Goal: Transaction & Acquisition: Purchase product/service

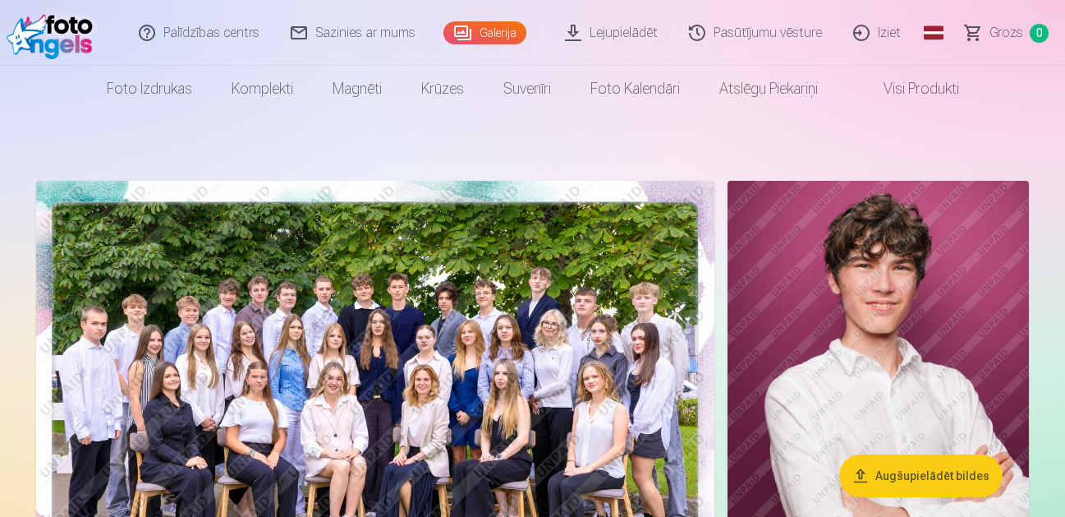
scroll to position [82, 0]
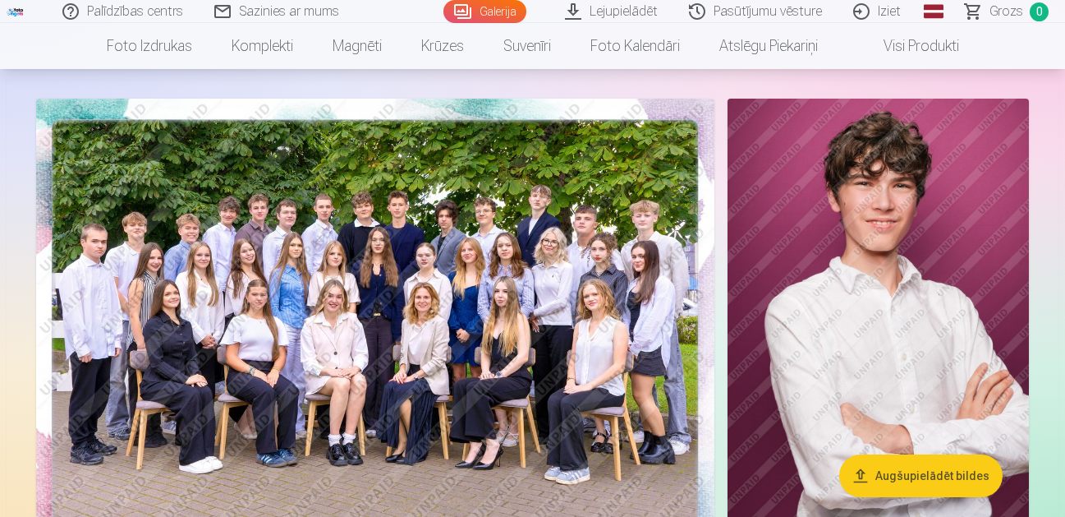
click at [361, 318] on img at bounding box center [375, 325] width 678 height 452
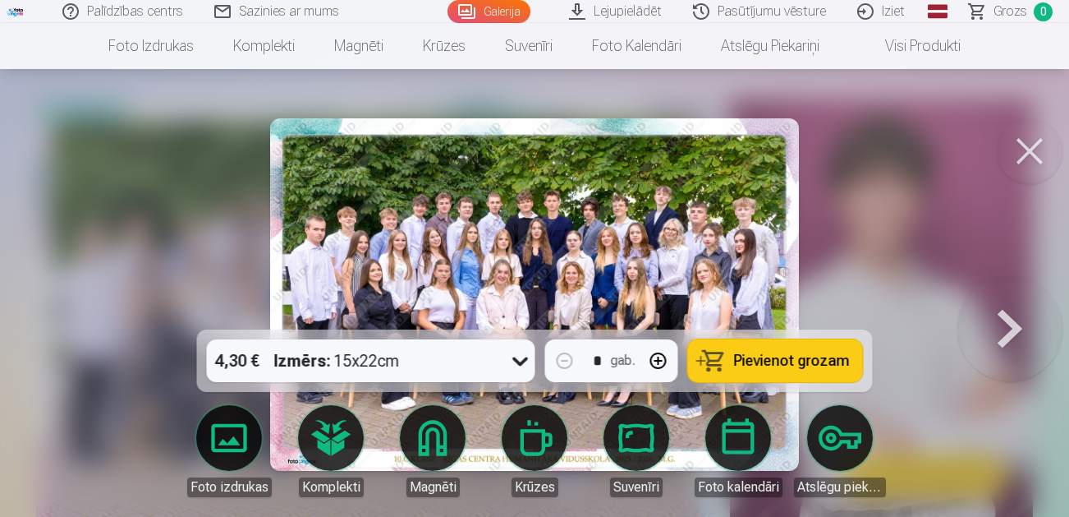
click at [1030, 149] on button at bounding box center [1030, 151] width 66 height 66
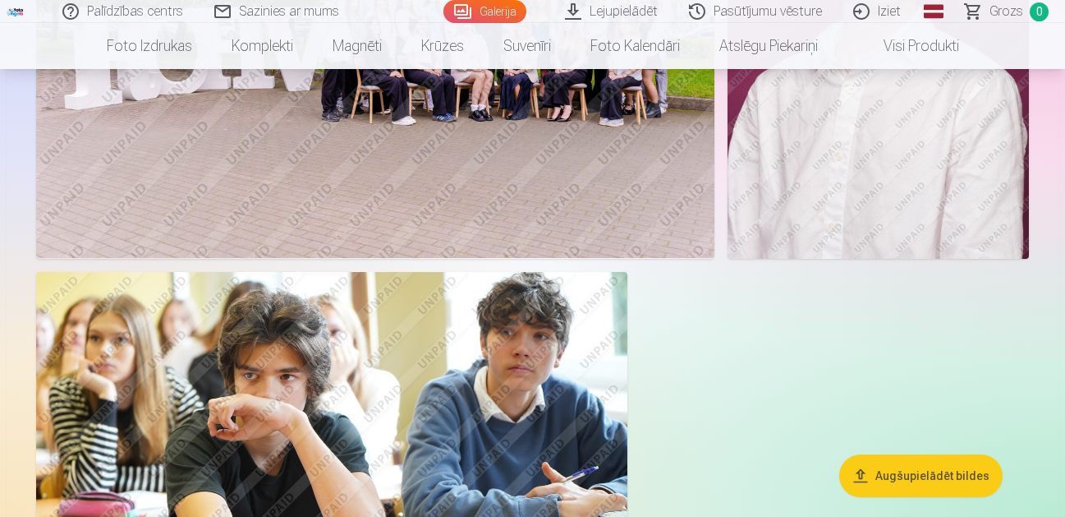
scroll to position [3203, 0]
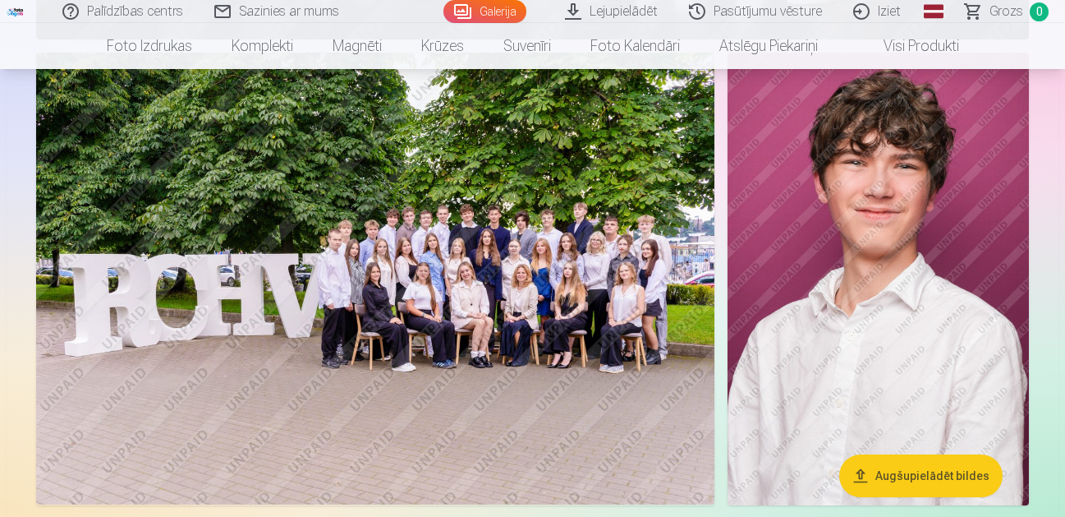
click at [421, 237] on img at bounding box center [375, 279] width 678 height 452
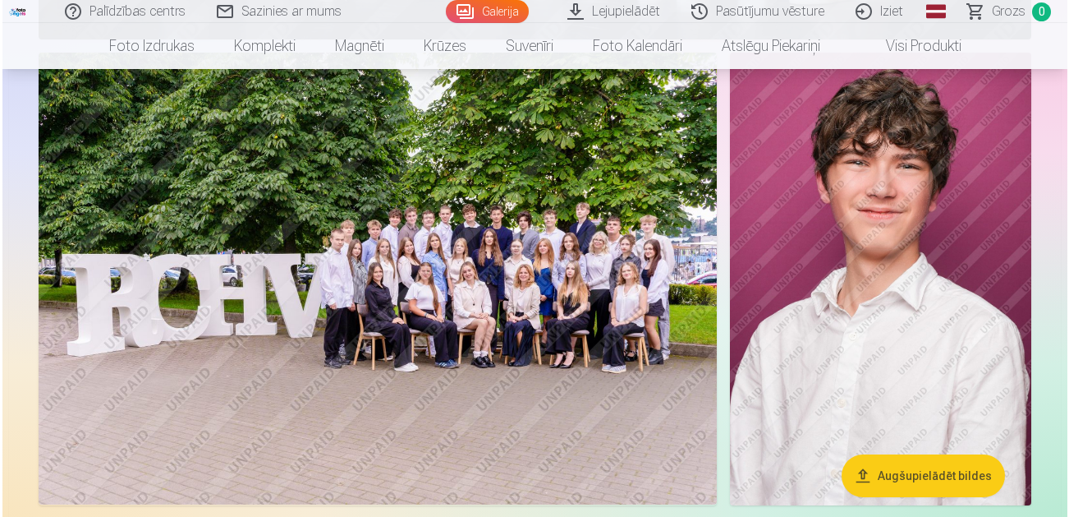
scroll to position [2882, 0]
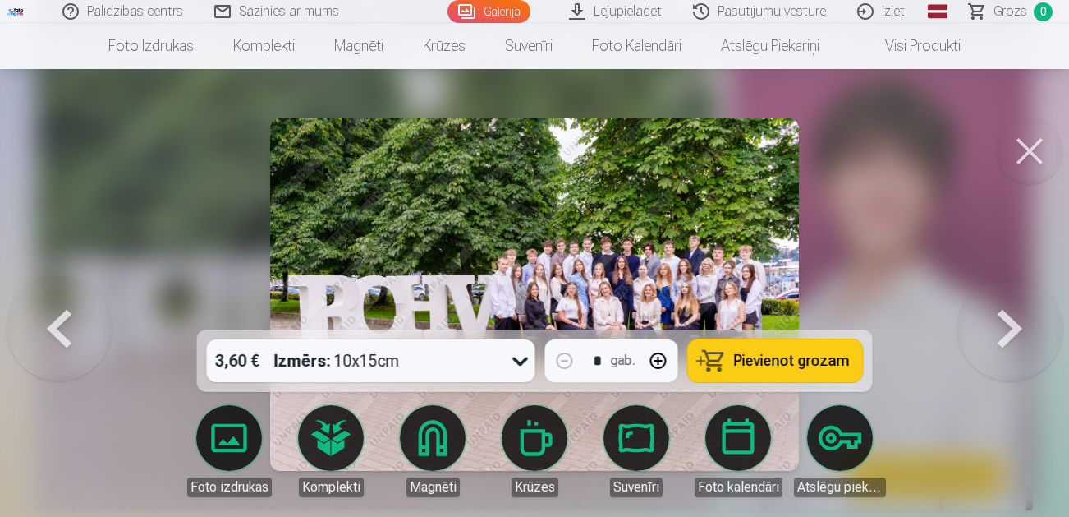
click at [1034, 146] on button at bounding box center [1030, 151] width 66 height 66
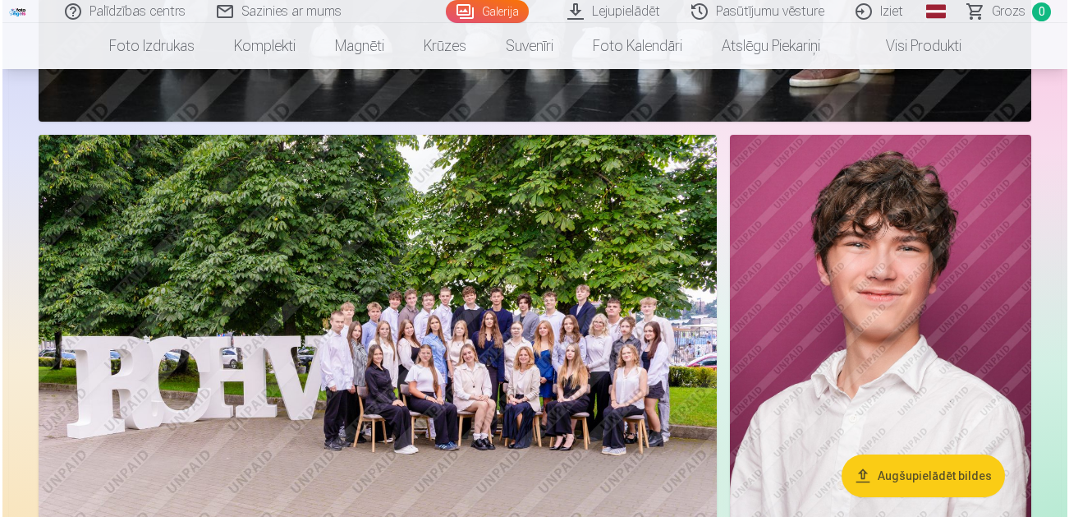
scroll to position [2956, 0]
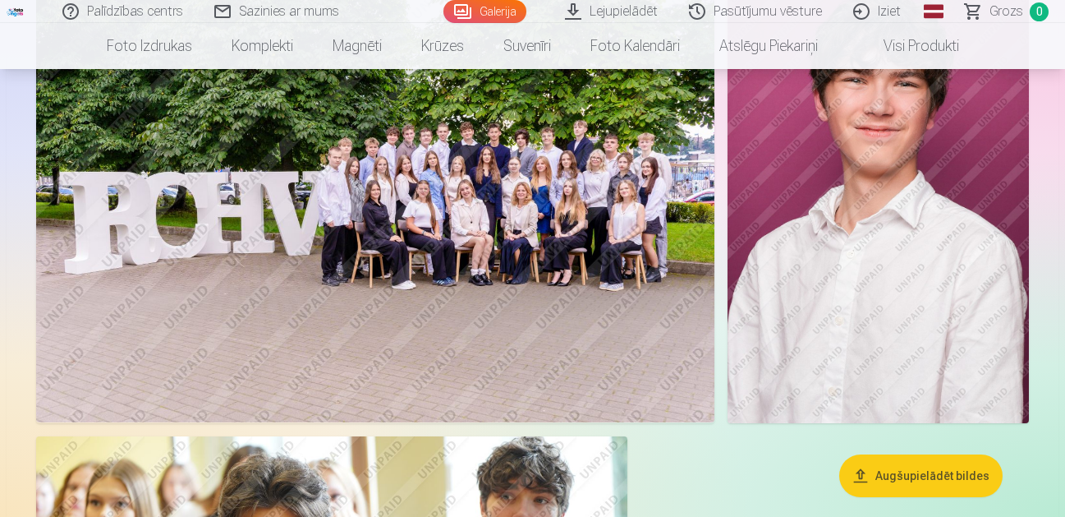
click at [430, 208] on img at bounding box center [375, 196] width 678 height 452
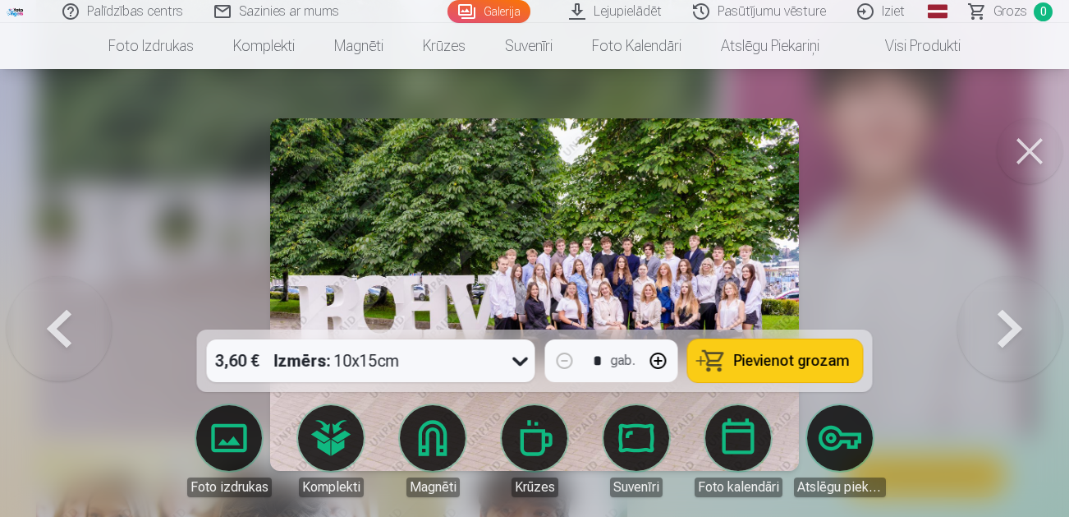
click at [372, 362] on div "Izmērs : 10x15cm" at bounding box center [337, 360] width 126 height 43
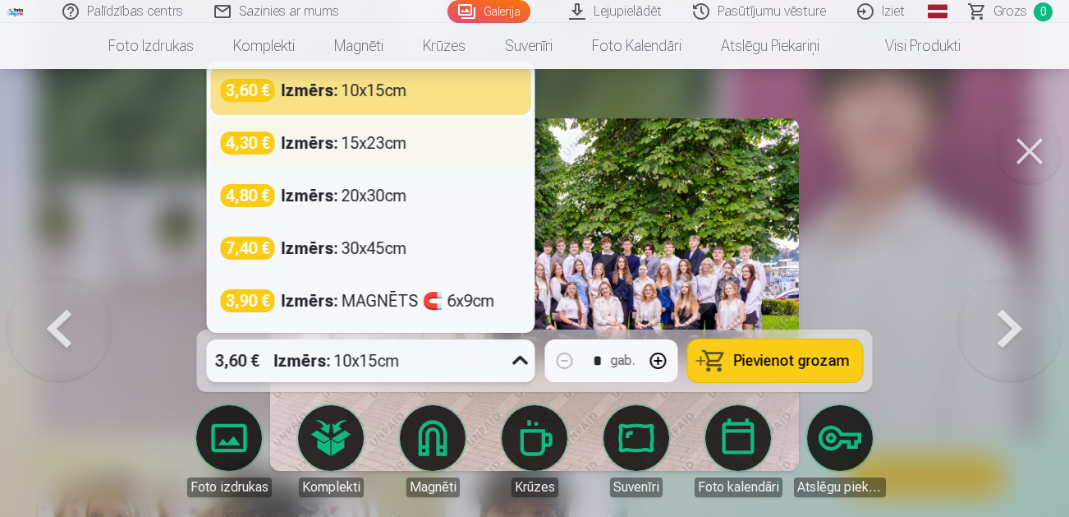
click at [317, 144] on strong "Izmērs :" at bounding box center [310, 142] width 57 height 23
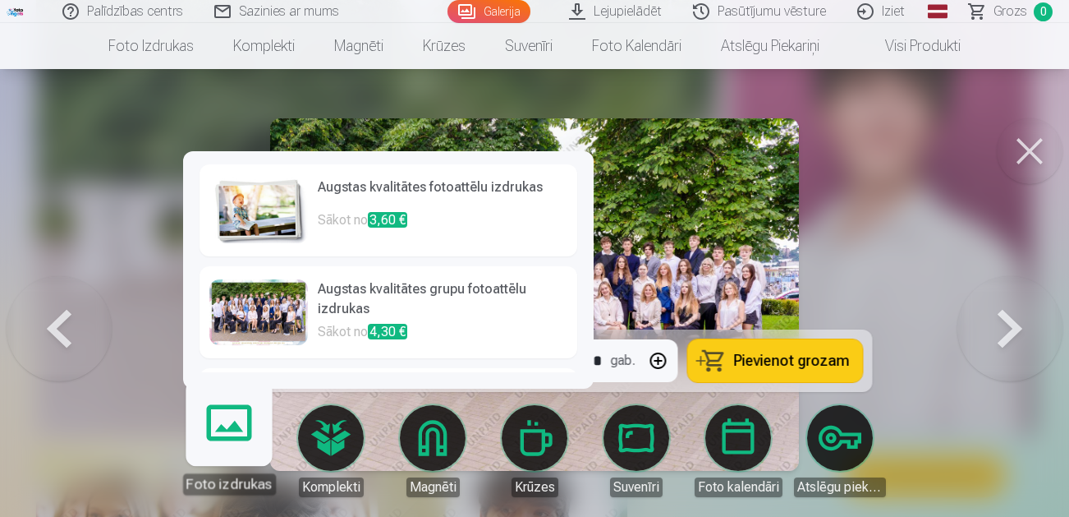
click at [363, 221] on p "Sākot no 3,60 €" at bounding box center [443, 226] width 250 height 33
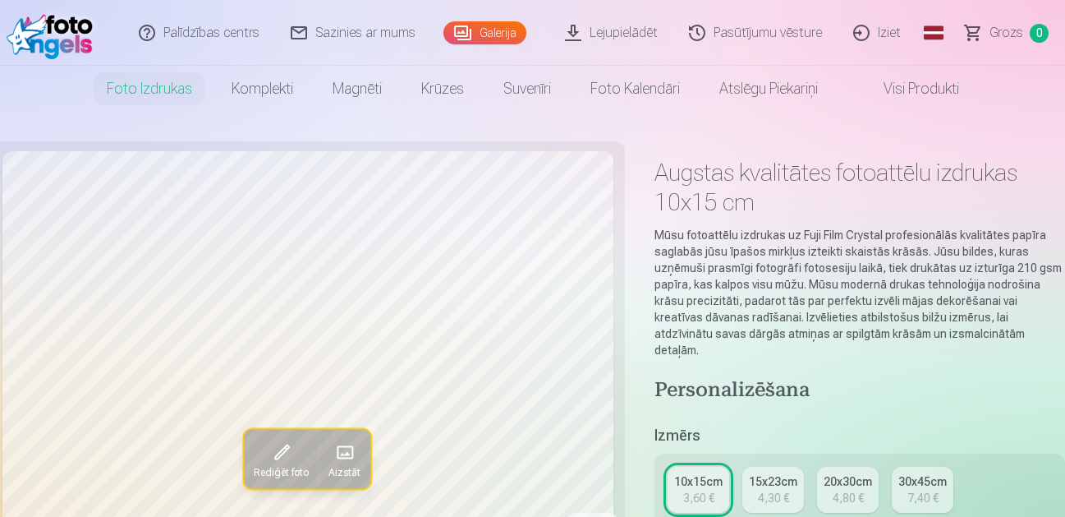
click at [779, 489] on div "4,30 €" at bounding box center [773, 497] width 31 height 16
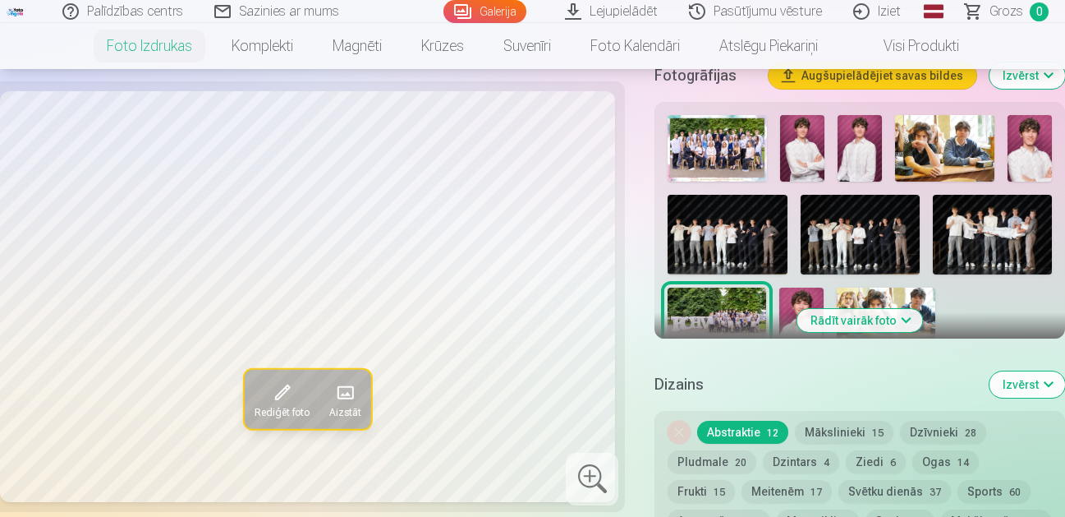
scroll to position [739, 0]
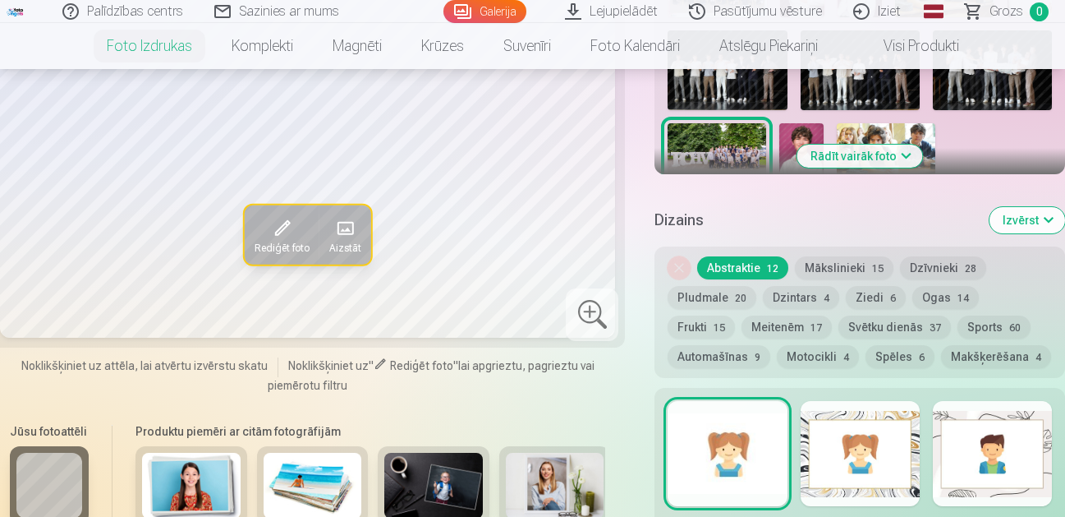
click at [753, 434] on div at bounding box center [727, 453] width 119 height 105
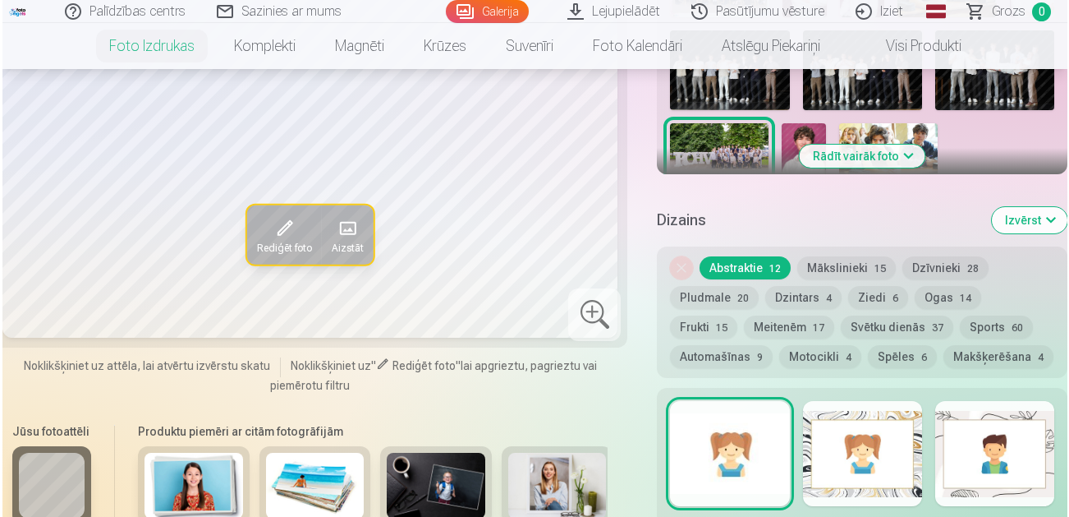
scroll to position [1232, 0]
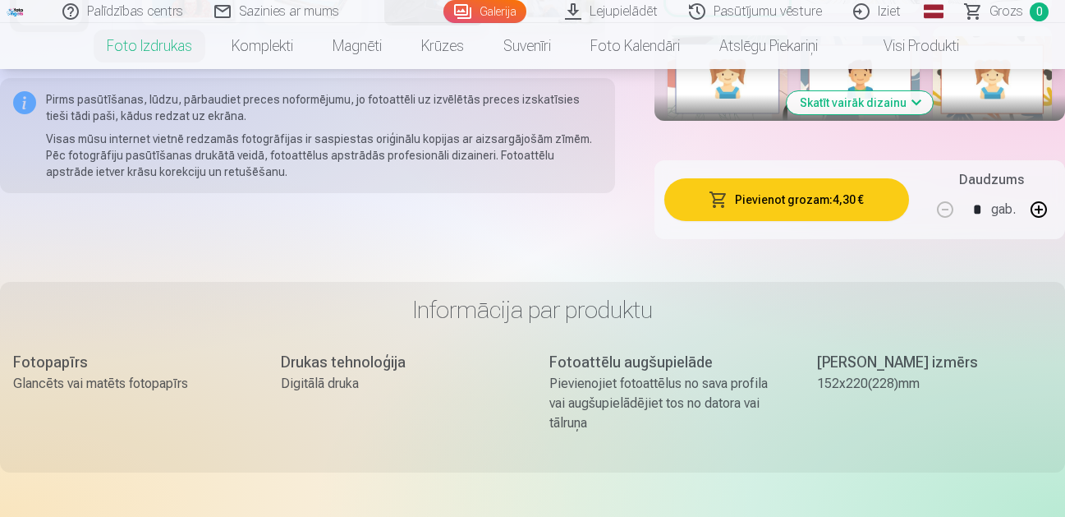
click at [770, 184] on button "Pievienot grozam : 4,30 €" at bounding box center [786, 199] width 244 height 43
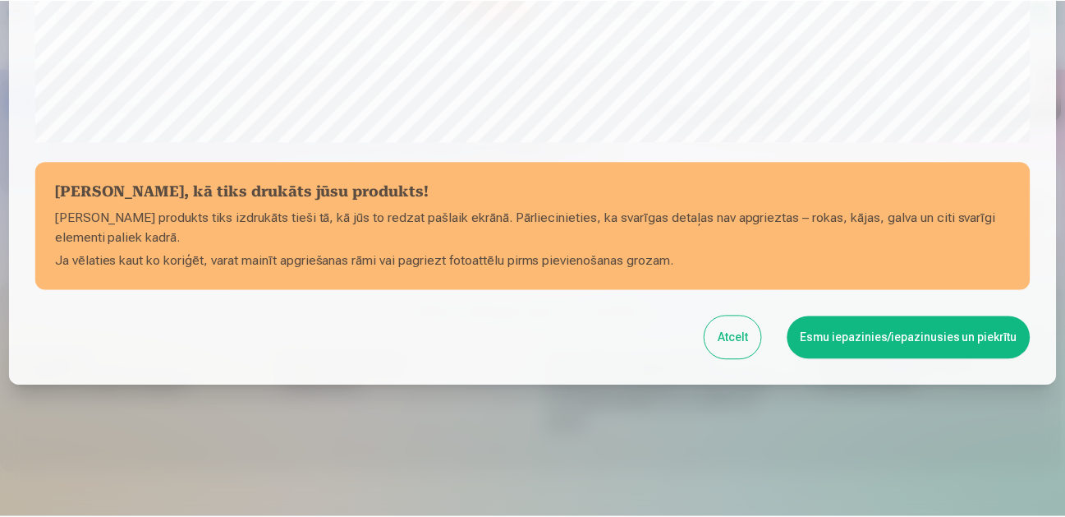
scroll to position [584, 0]
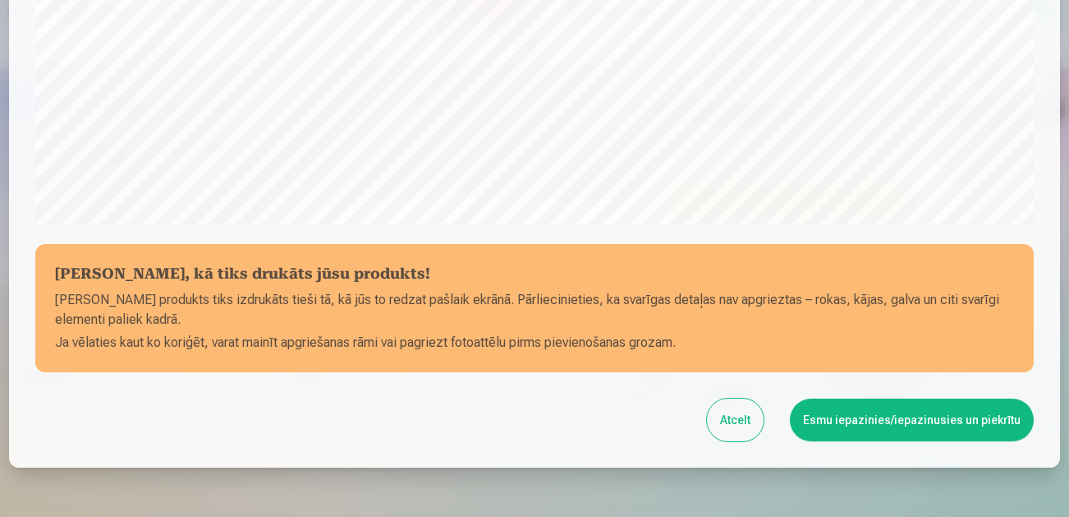
click at [852, 419] on button "Esmu iepazinies/iepazinusies un piekrītu" at bounding box center [912, 419] width 244 height 43
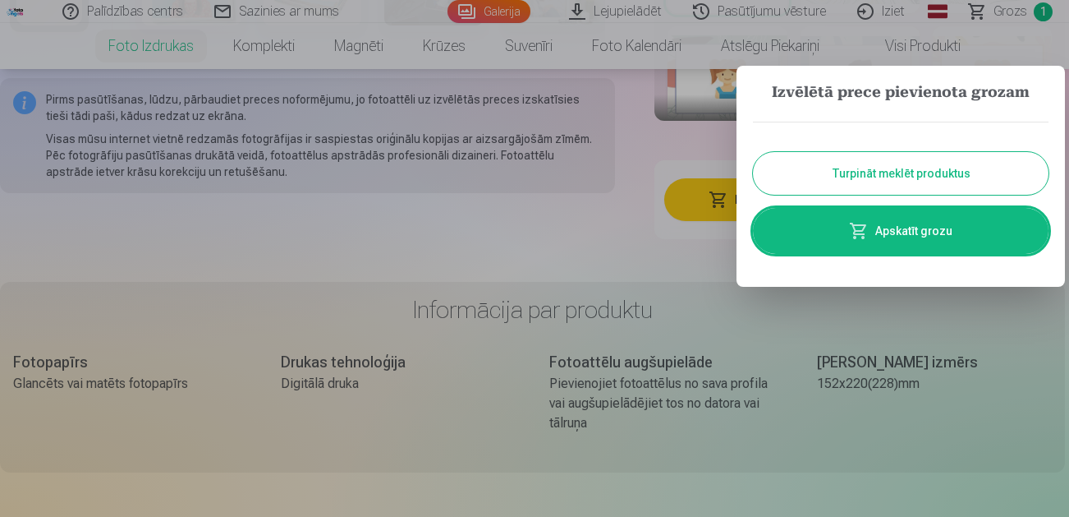
click at [838, 179] on button "Turpināt meklēt produktus" at bounding box center [901, 173] width 296 height 43
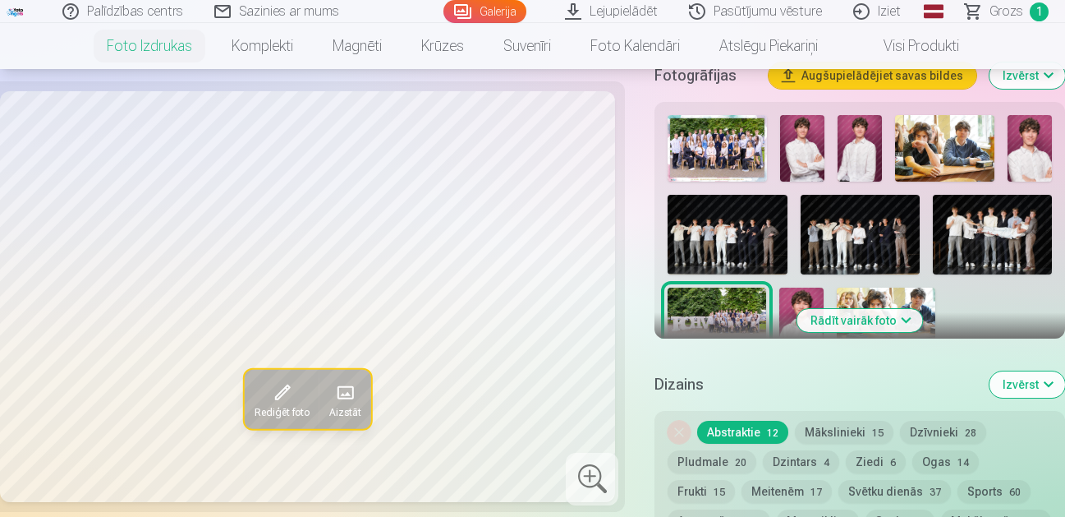
scroll to position [0, 0]
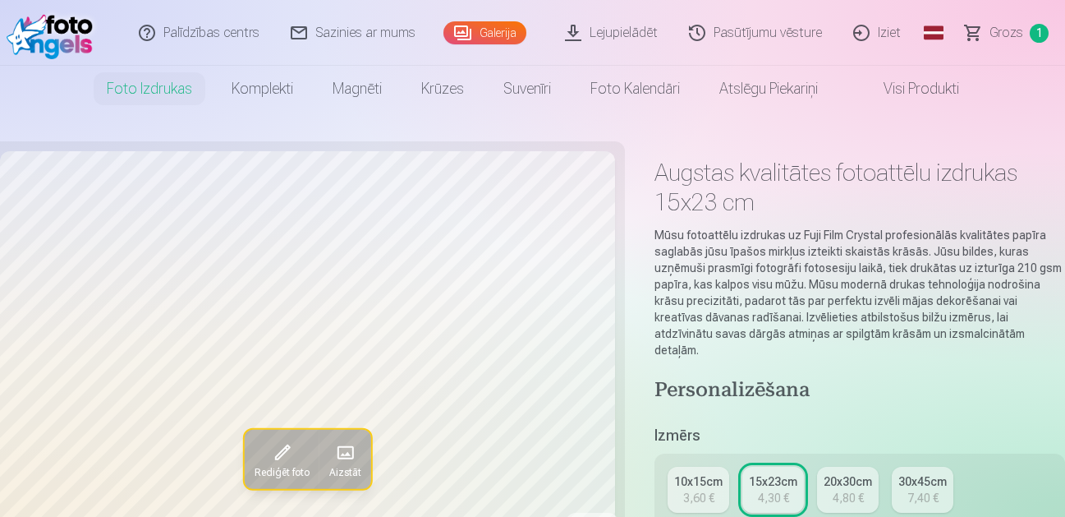
click at [491, 33] on link "Galerija" at bounding box center [484, 32] width 83 height 23
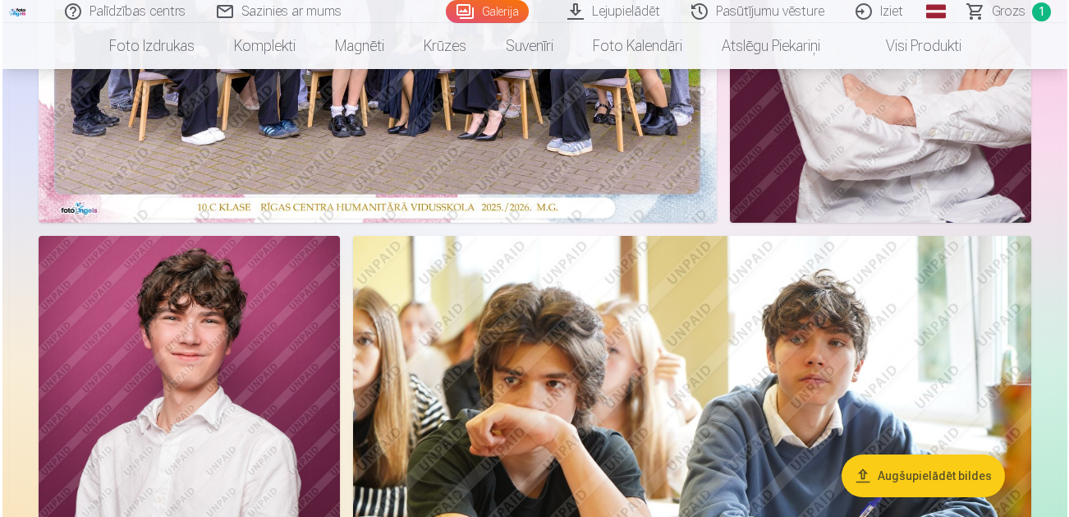
scroll to position [493, 0]
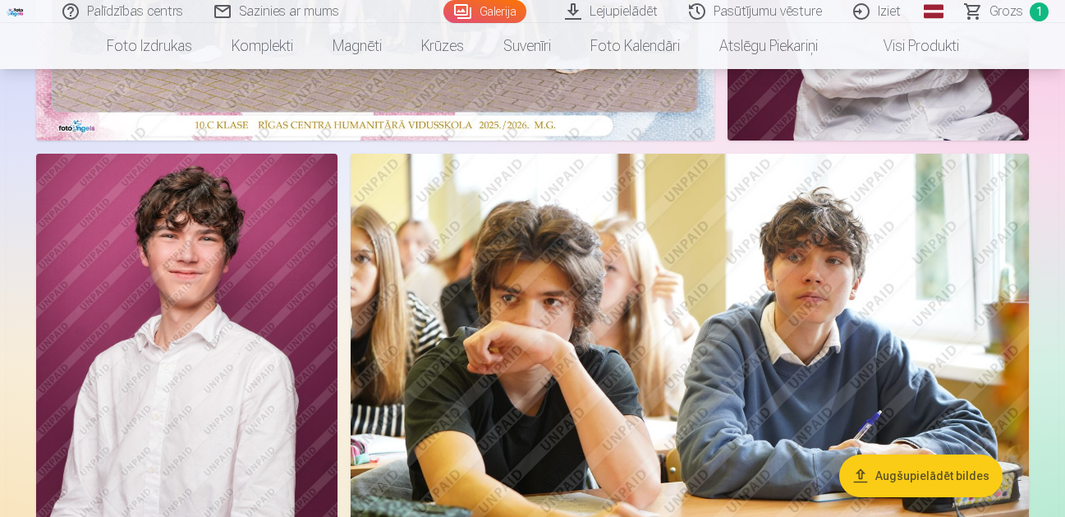
click at [747, 320] on img at bounding box center [690, 380] width 678 height 452
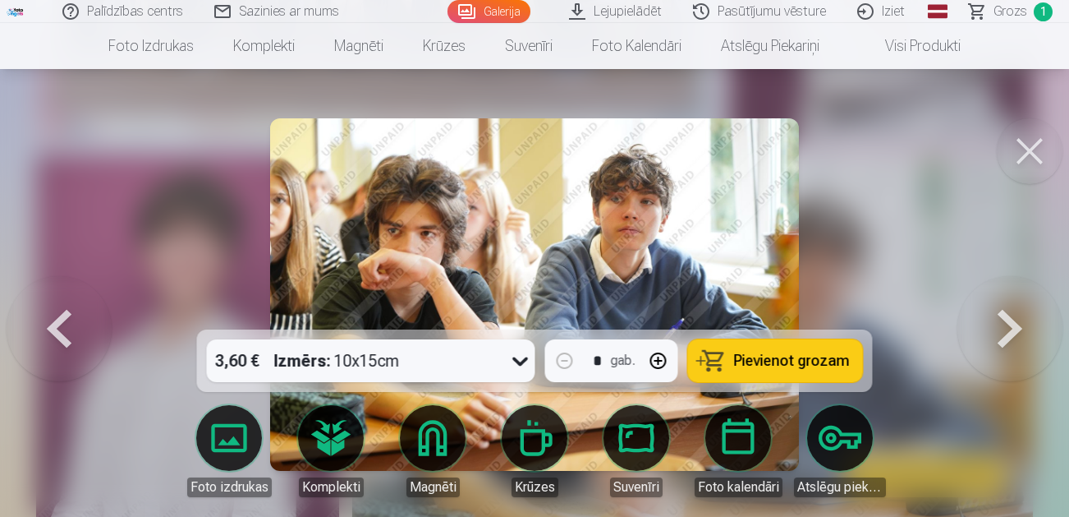
click at [420, 447] on link "Magnēti" at bounding box center [433, 451] width 92 height 92
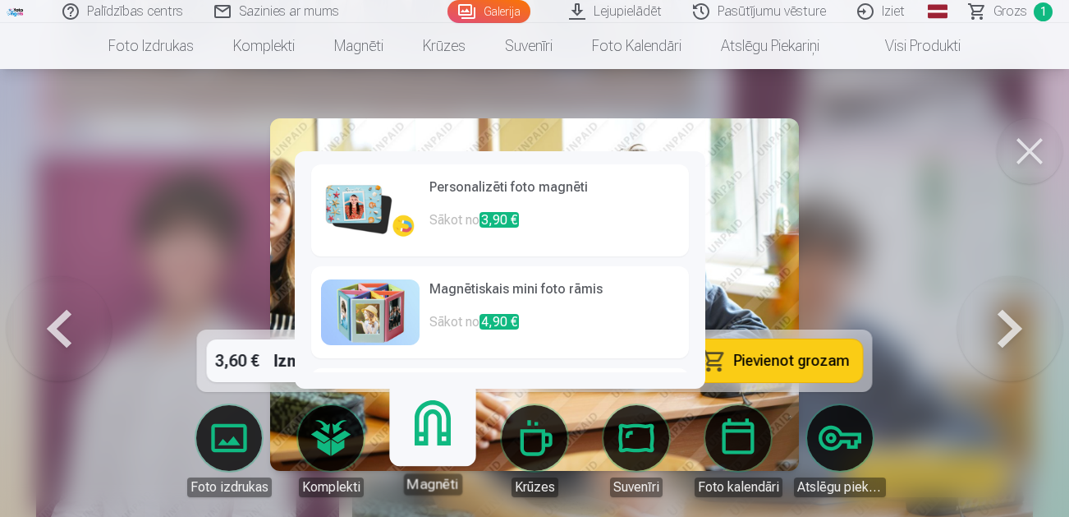
click at [490, 212] on span "3,90 €" at bounding box center [499, 220] width 39 height 16
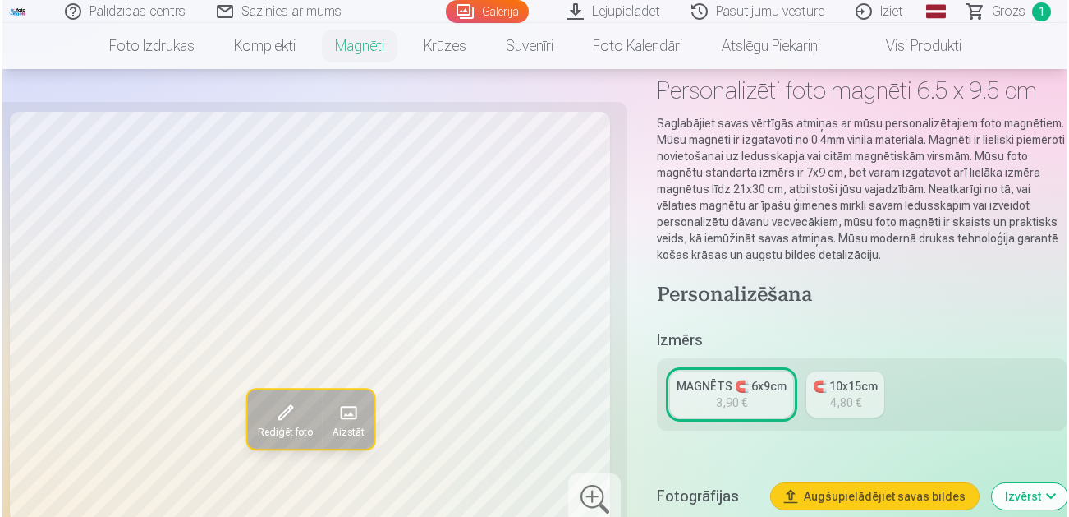
scroll to position [246, 0]
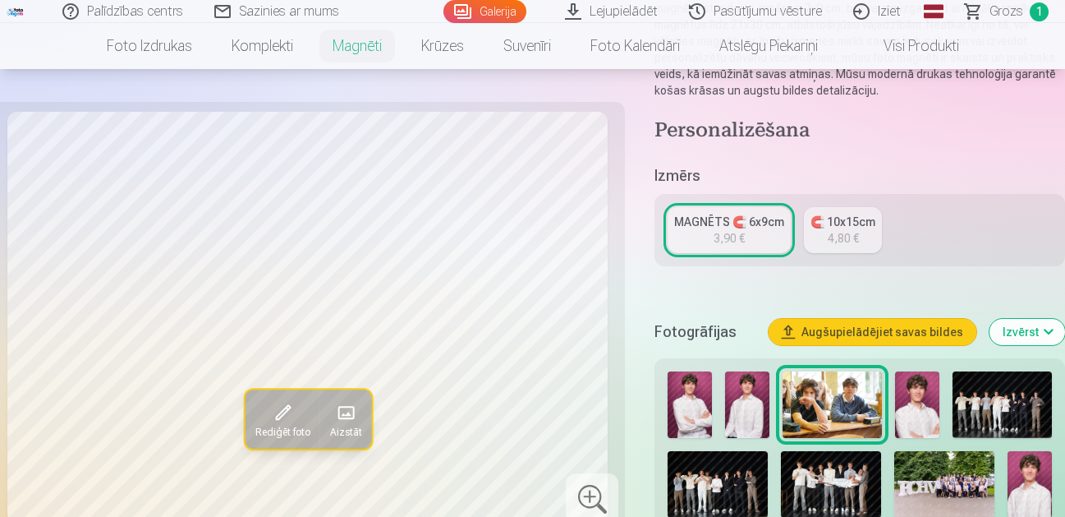
click at [279, 404] on span at bounding box center [282, 413] width 26 height 26
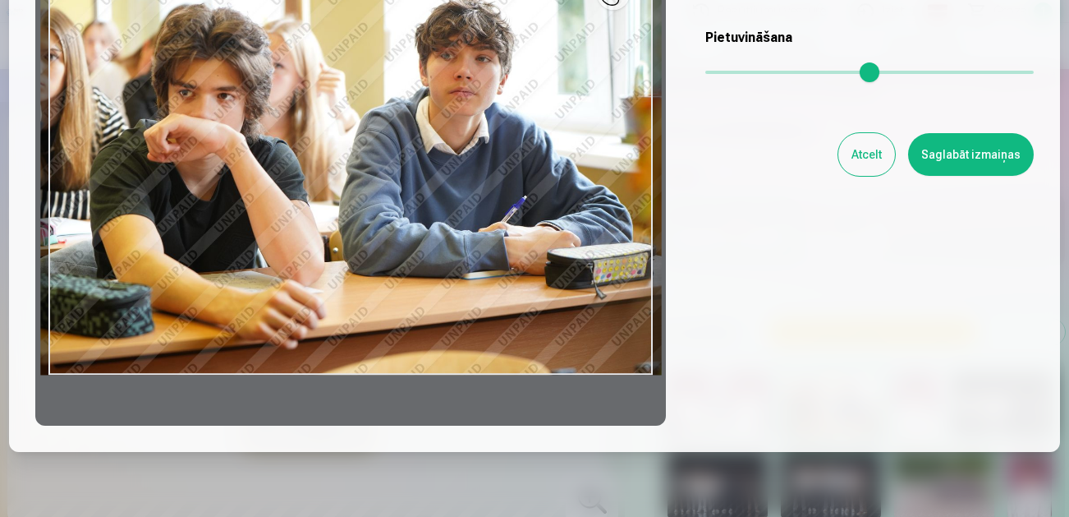
click at [250, 335] on div at bounding box center [350, 168] width 631 height 516
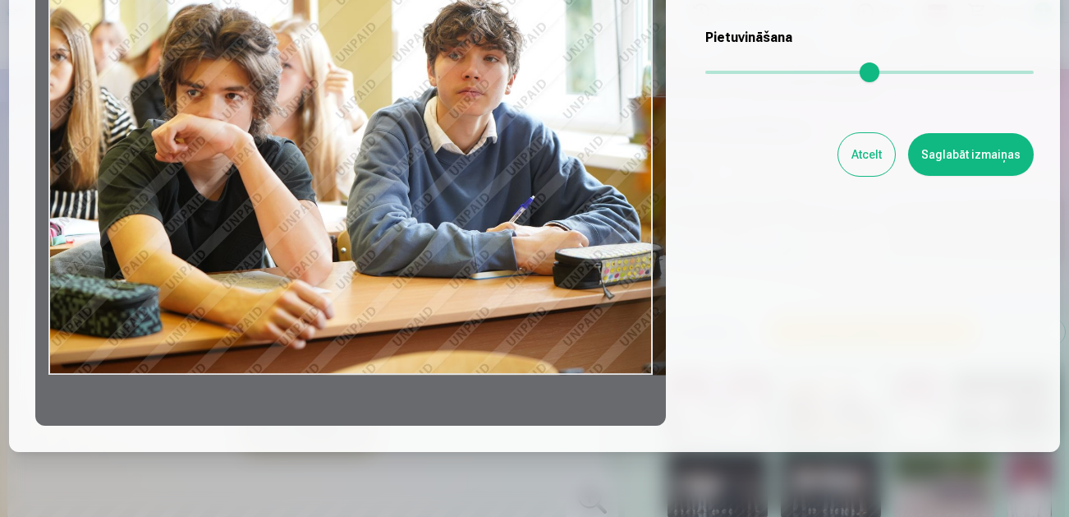
drag, startPoint x: 255, startPoint y: 362, endPoint x: 381, endPoint y: 334, distance: 128.7
click at [393, 342] on div at bounding box center [350, 168] width 631 height 516
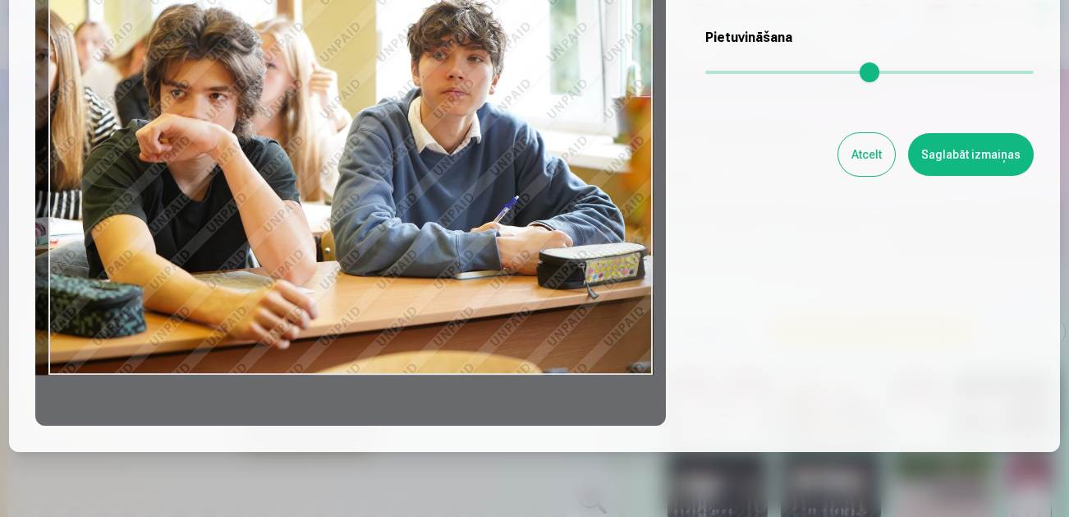
drag, startPoint x: 431, startPoint y: 399, endPoint x: 397, endPoint y: 371, distance: 43.7
click at [406, 361] on div at bounding box center [350, 168] width 631 height 516
drag, startPoint x: 393, startPoint y: 378, endPoint x: 365, endPoint y: 191, distance: 189.3
click at [372, 204] on div at bounding box center [350, 168] width 631 height 516
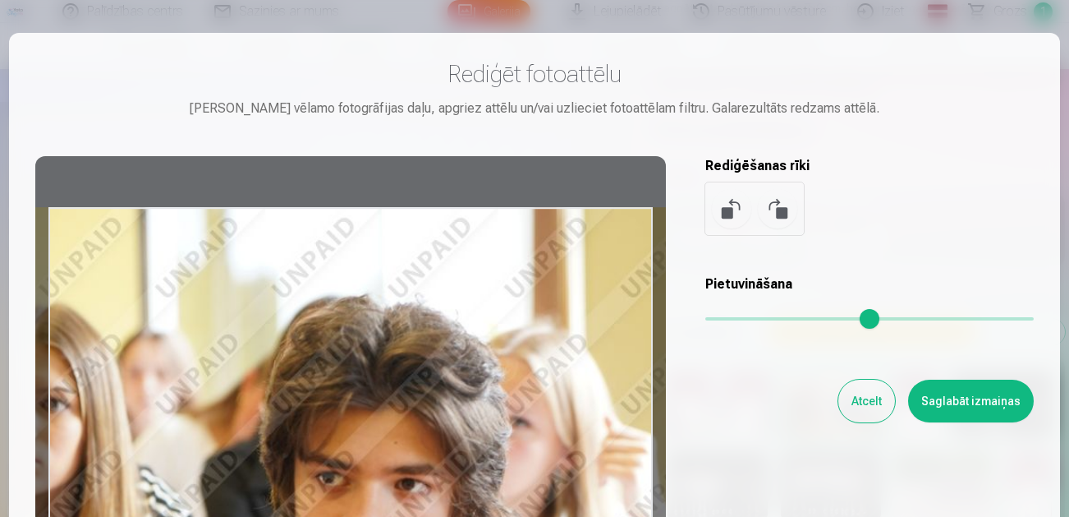
drag, startPoint x: 710, startPoint y: 319, endPoint x: 798, endPoint y: 325, distance: 88.1
type input "****"
click at [798, 320] on input "range" at bounding box center [869, 318] width 328 height 3
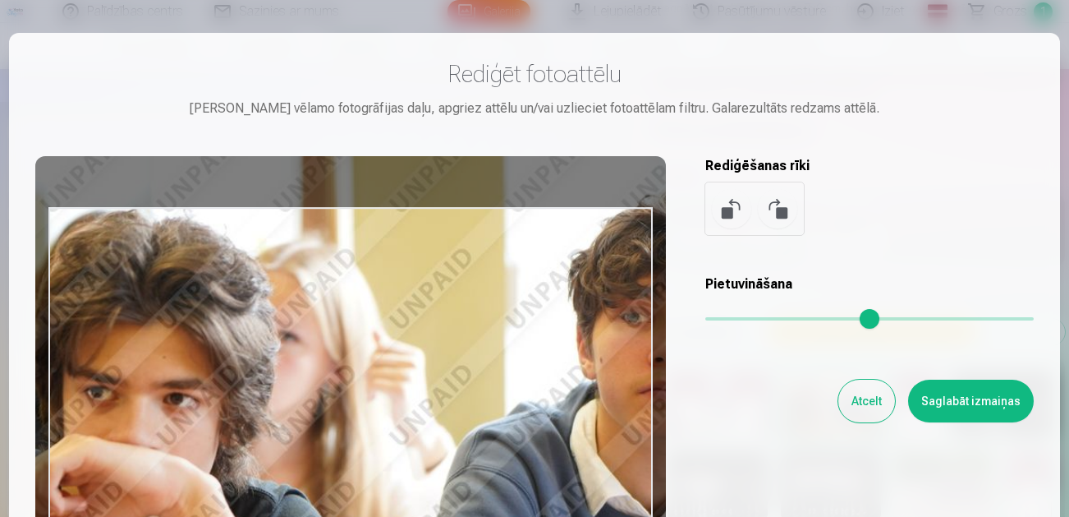
drag, startPoint x: 435, startPoint y: 366, endPoint x: 200, endPoint y: 287, distance: 247.7
click at [170, 272] on div at bounding box center [350, 414] width 631 height 516
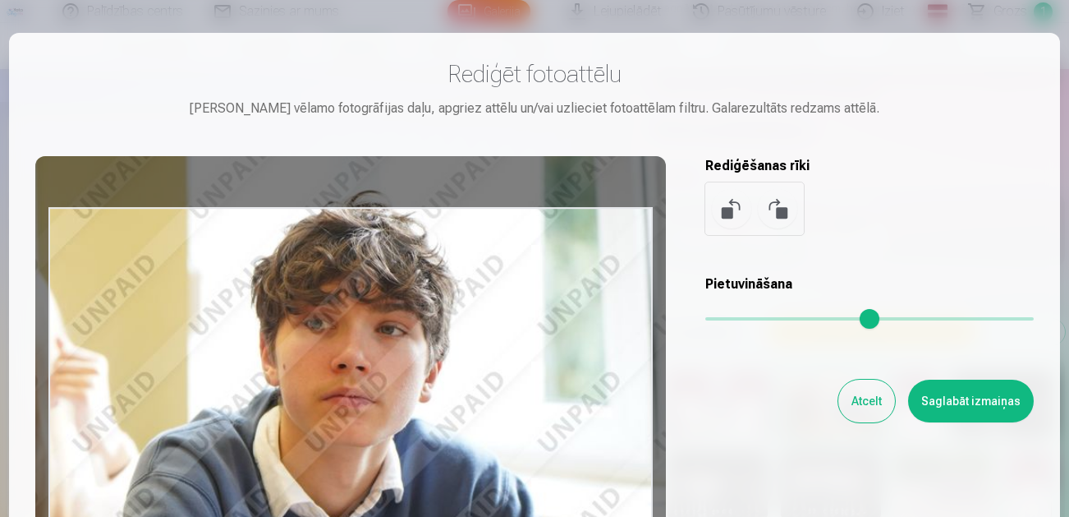
drag, startPoint x: 299, startPoint y: 351, endPoint x: 117, endPoint y: 349, distance: 182.3
click at [95, 337] on div at bounding box center [350, 414] width 631 height 516
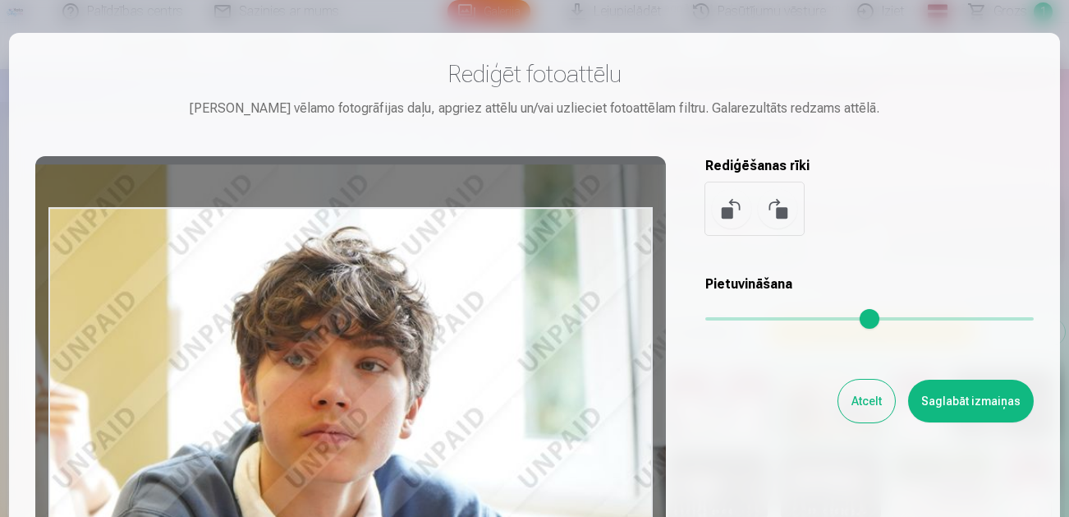
drag, startPoint x: 205, startPoint y: 386, endPoint x: 182, endPoint y: 415, distance: 36.8
click at [182, 415] on div at bounding box center [350, 414] width 631 height 516
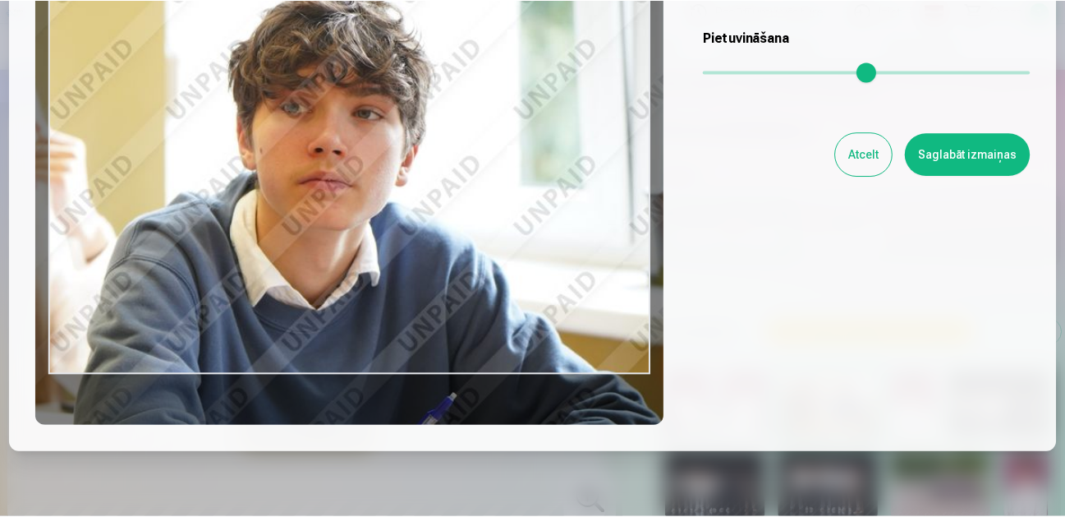
scroll to position [164, 0]
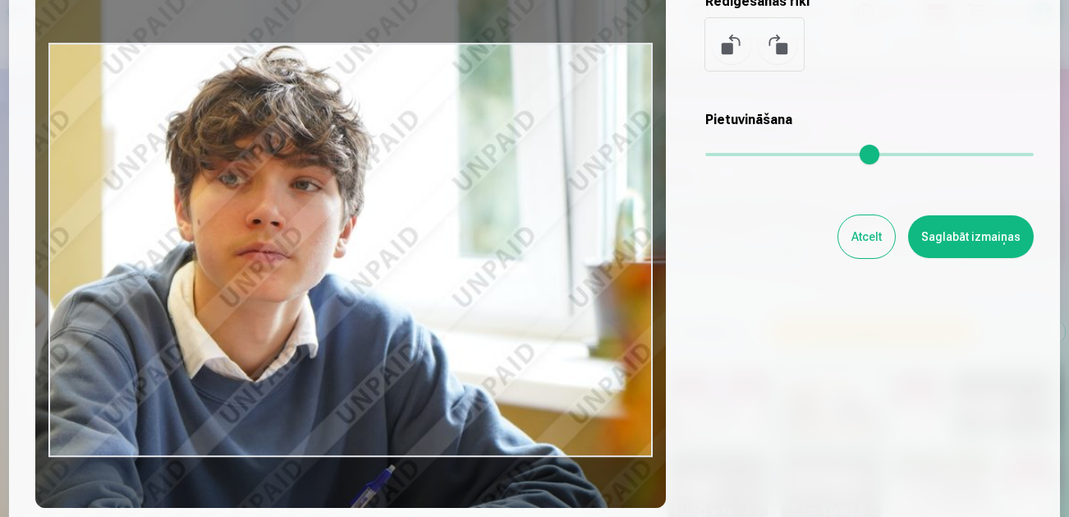
drag, startPoint x: 62, startPoint y: 245, endPoint x: 10, endPoint y: 239, distance: 52.9
click at [1, 234] on div "​ Rediģēt fotoattēlu [PERSON_NAME] vēlamo fotogrāfijas daļu, apgriez attēlu un/…" at bounding box center [534, 250] width 1069 height 829
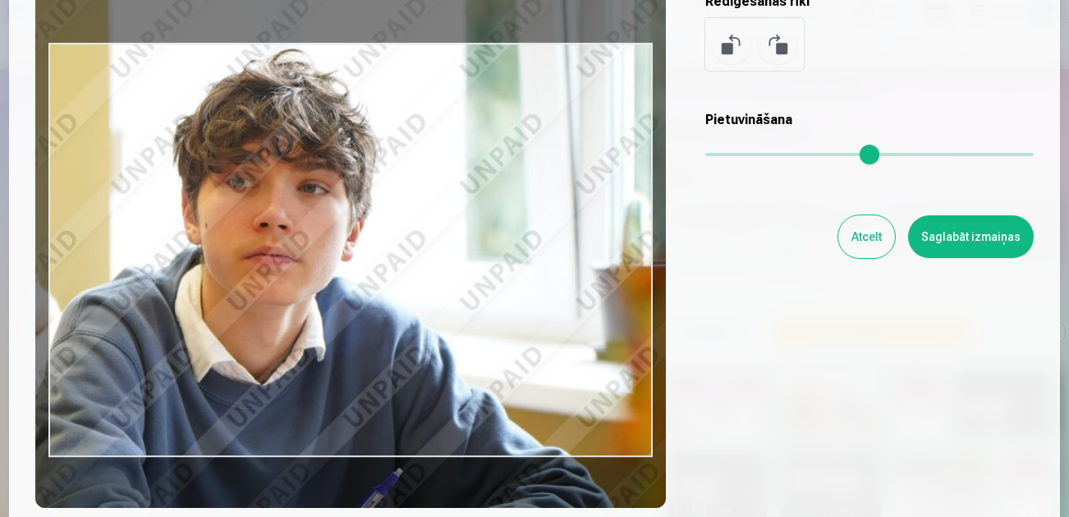
click at [945, 233] on button "Saglabāt izmaiņas" at bounding box center [971, 236] width 126 height 43
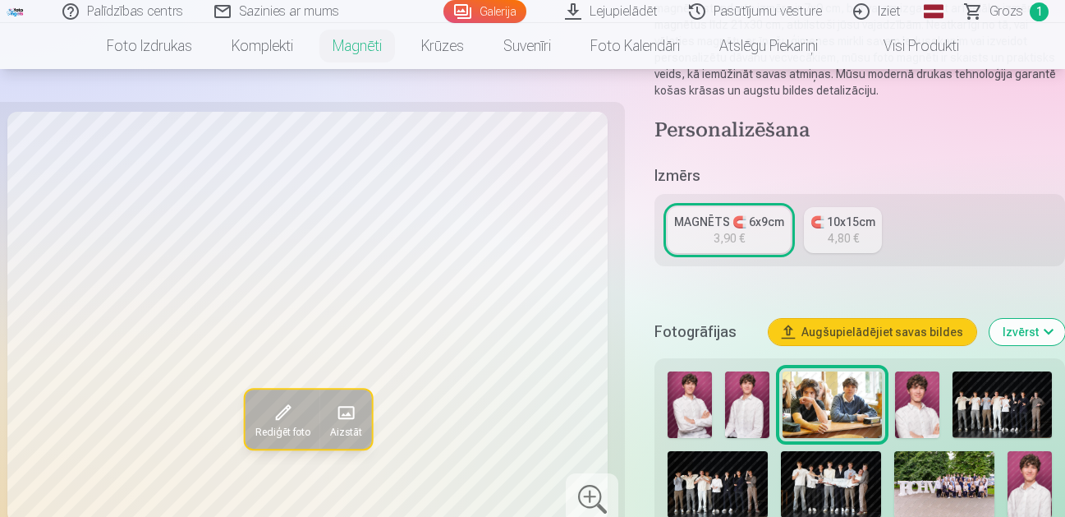
scroll to position [328, 0]
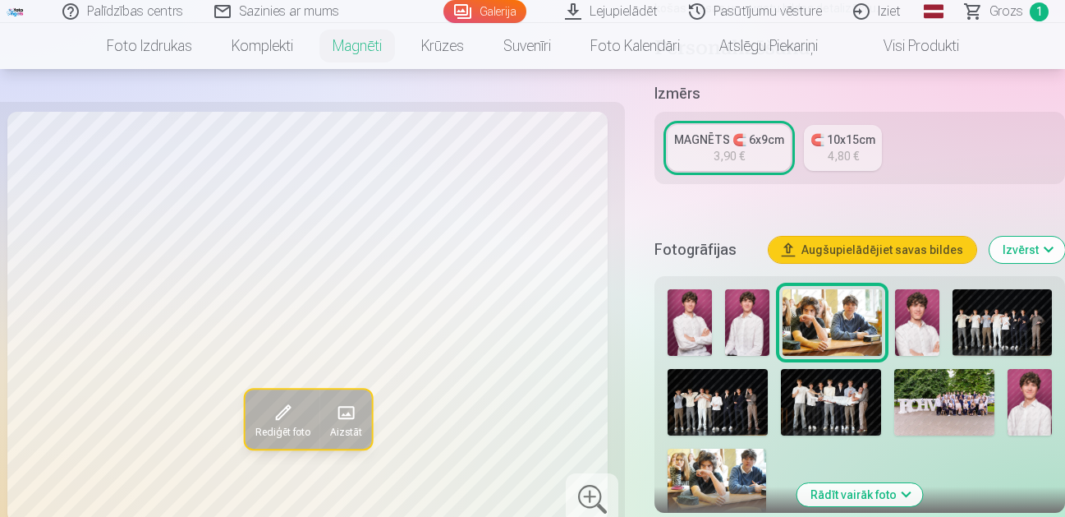
click at [746, 316] on img at bounding box center [747, 322] width 44 height 67
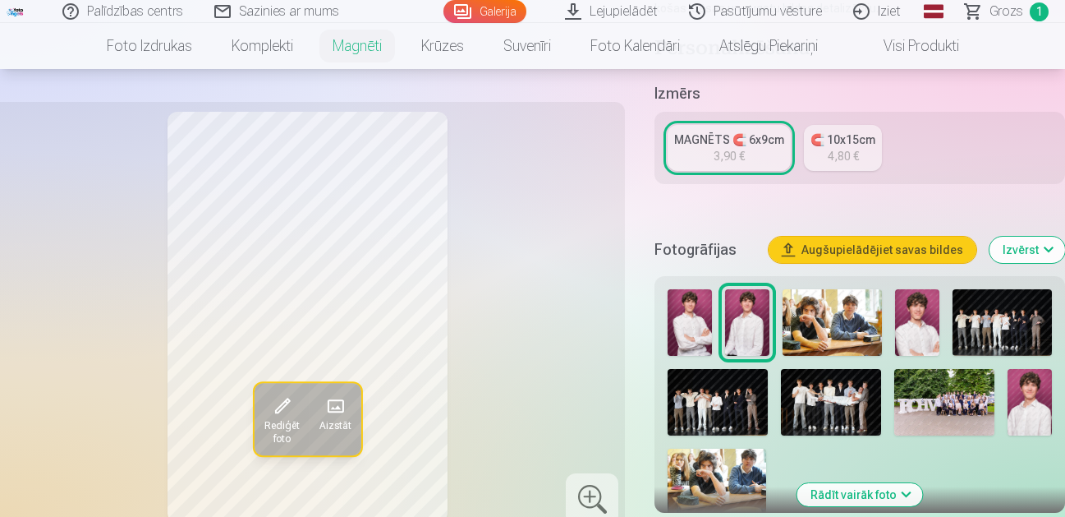
click at [700, 313] on img at bounding box center [690, 322] width 44 height 67
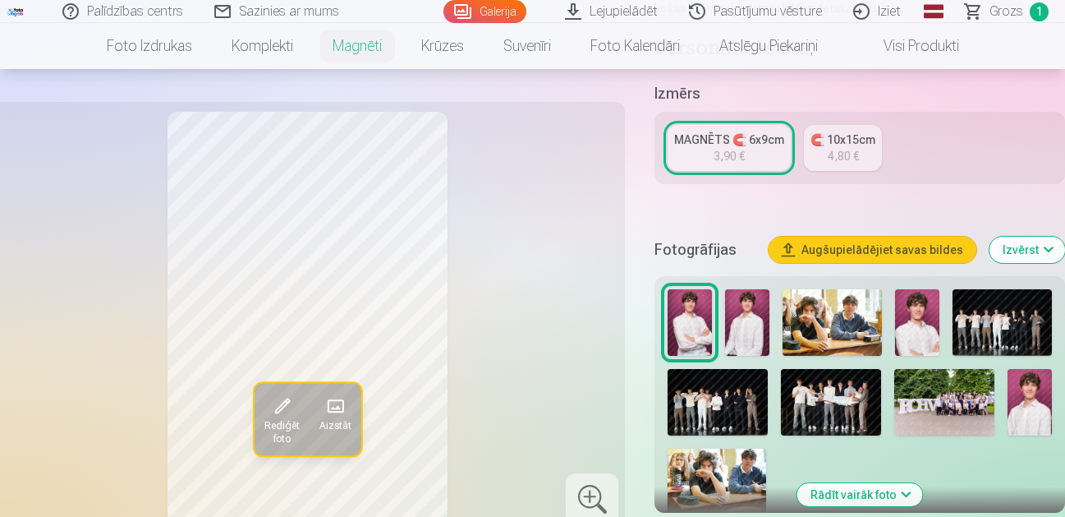
click at [749, 329] on img at bounding box center [747, 322] width 44 height 67
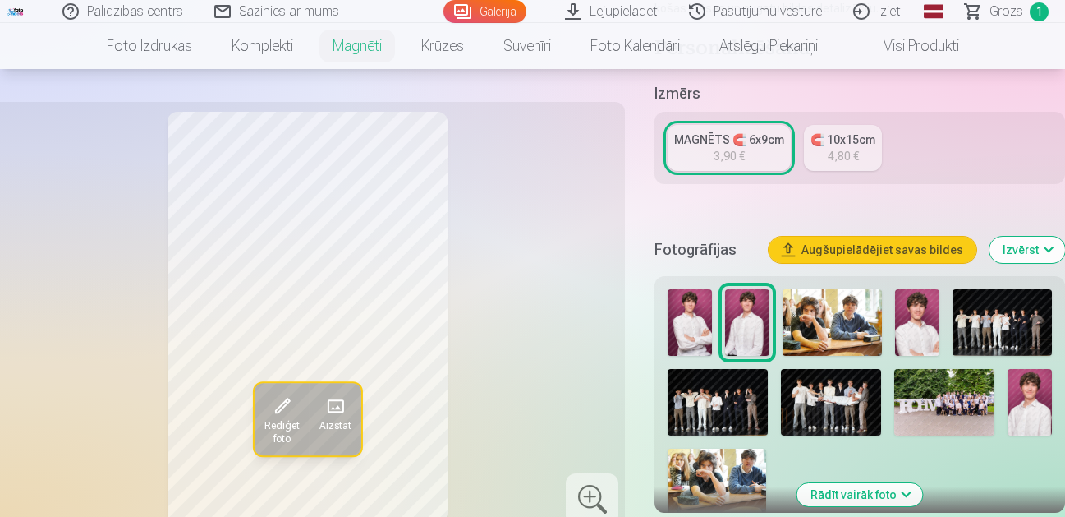
click at [925, 319] on img at bounding box center [917, 322] width 44 height 67
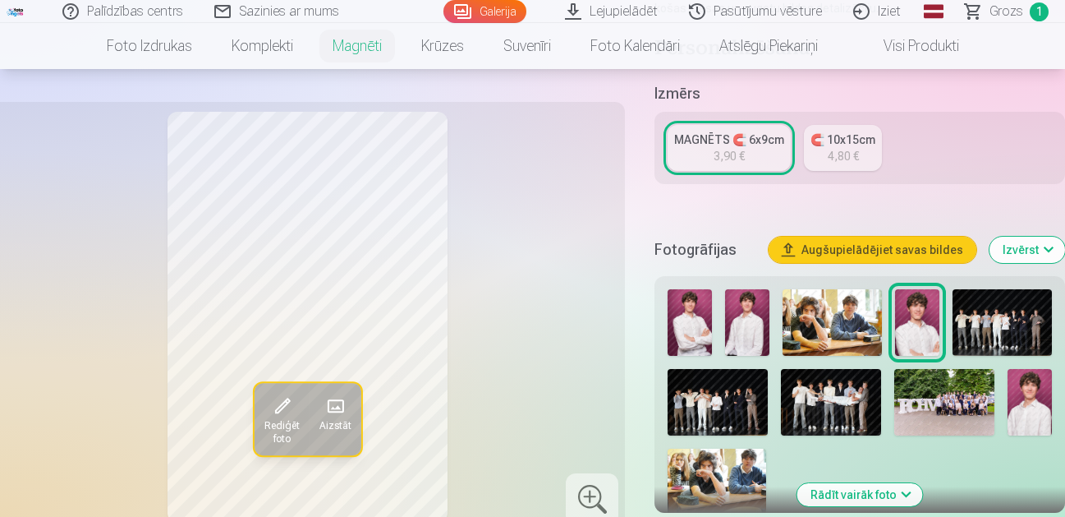
click at [1031, 416] on img at bounding box center [1030, 402] width 44 height 67
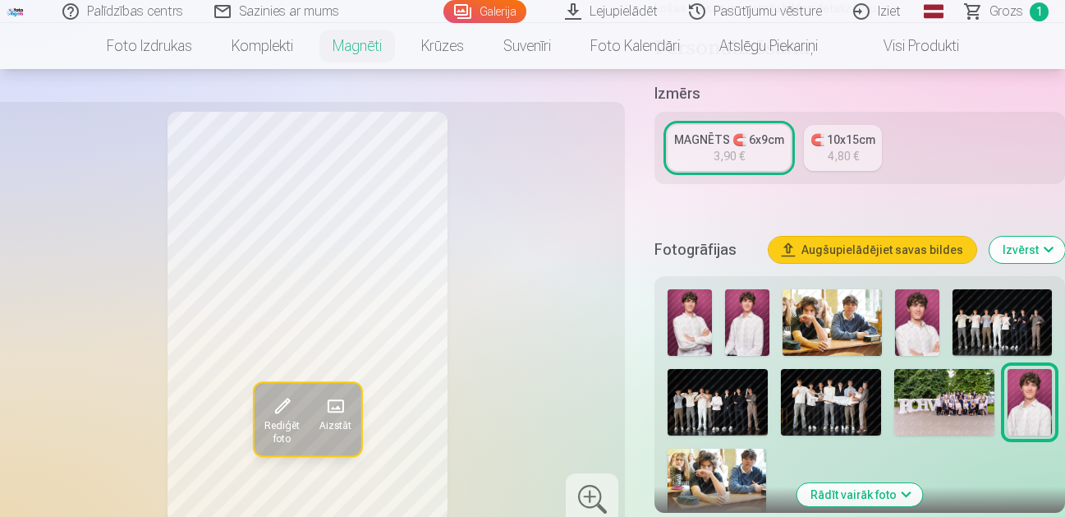
click at [743, 326] on img at bounding box center [747, 322] width 44 height 67
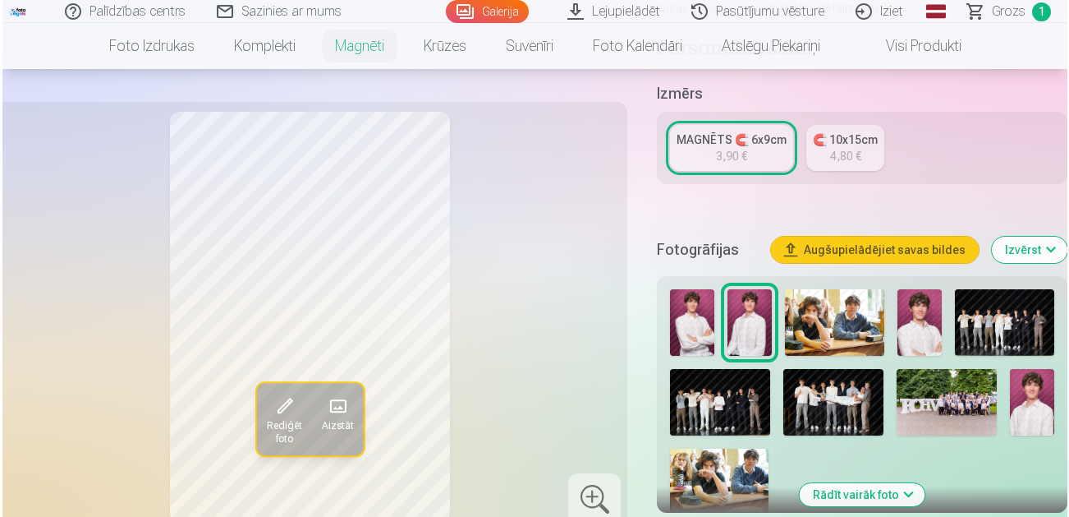
scroll to position [493, 0]
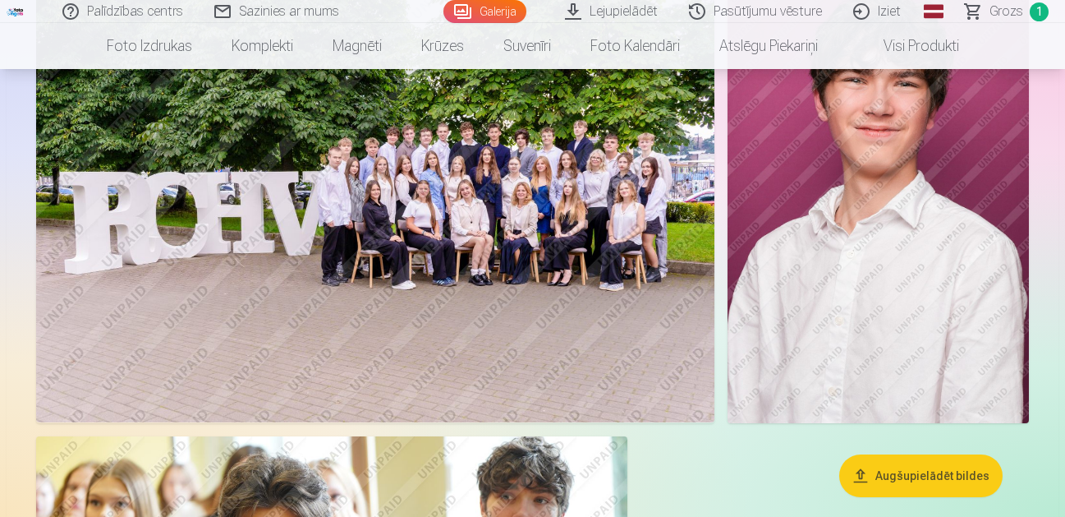
scroll to position [3203, 0]
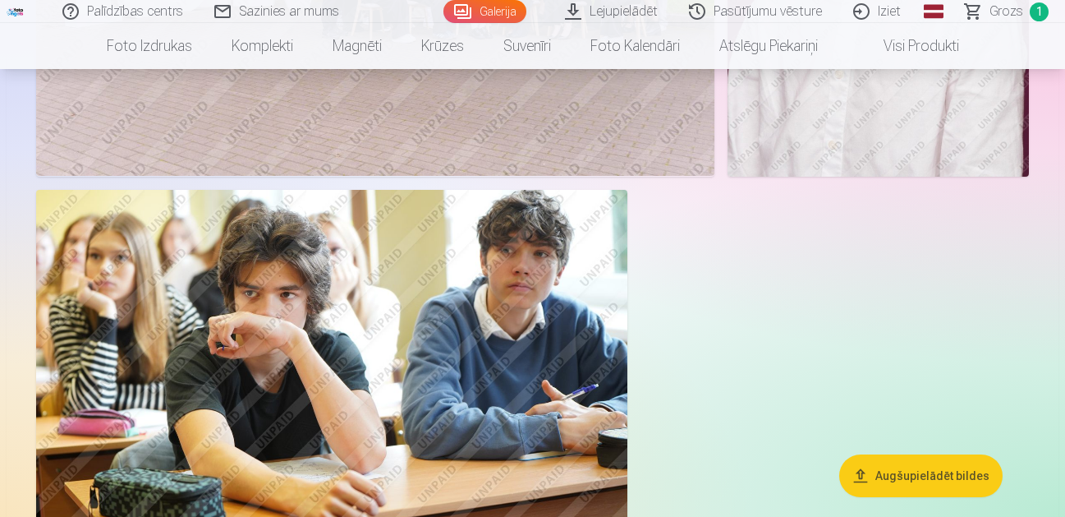
click at [428, 310] on img at bounding box center [331, 387] width 591 height 394
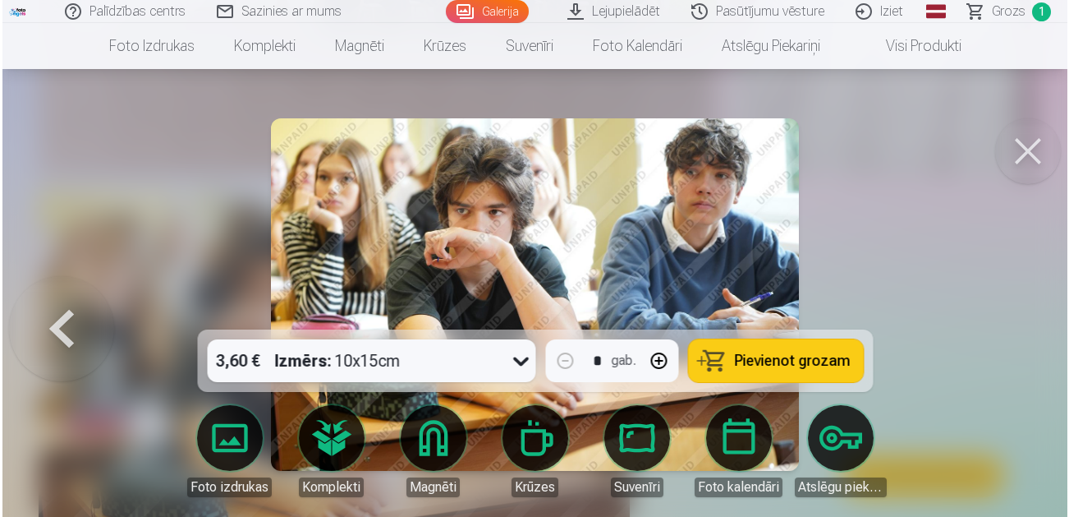
scroll to position [3214, 0]
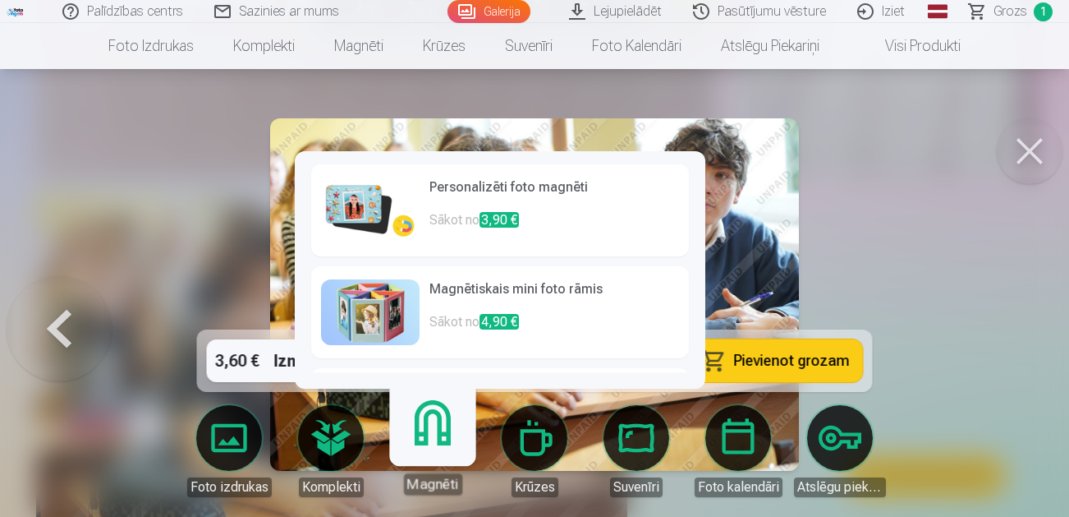
click at [425, 437] on link "Magnēti" at bounding box center [432, 443] width 101 height 101
click at [459, 226] on p "Sākot no 3,90 €" at bounding box center [554, 226] width 250 height 33
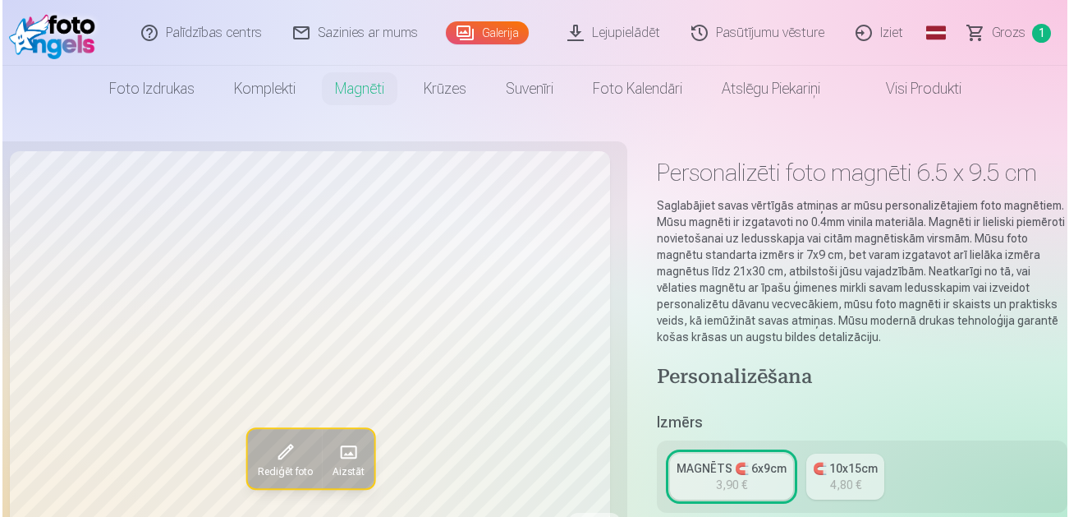
scroll to position [164, 0]
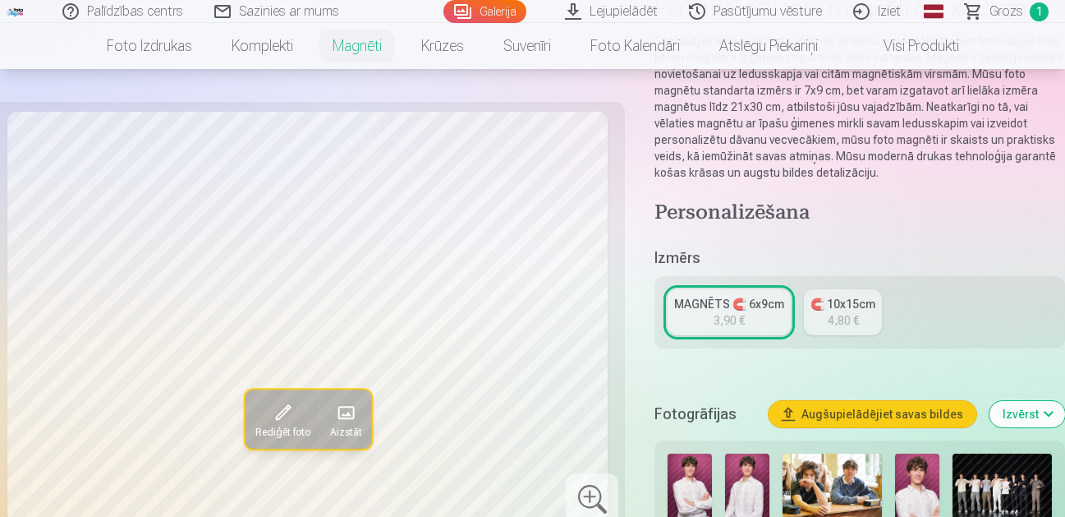
click at [275, 412] on span at bounding box center [282, 413] width 26 height 26
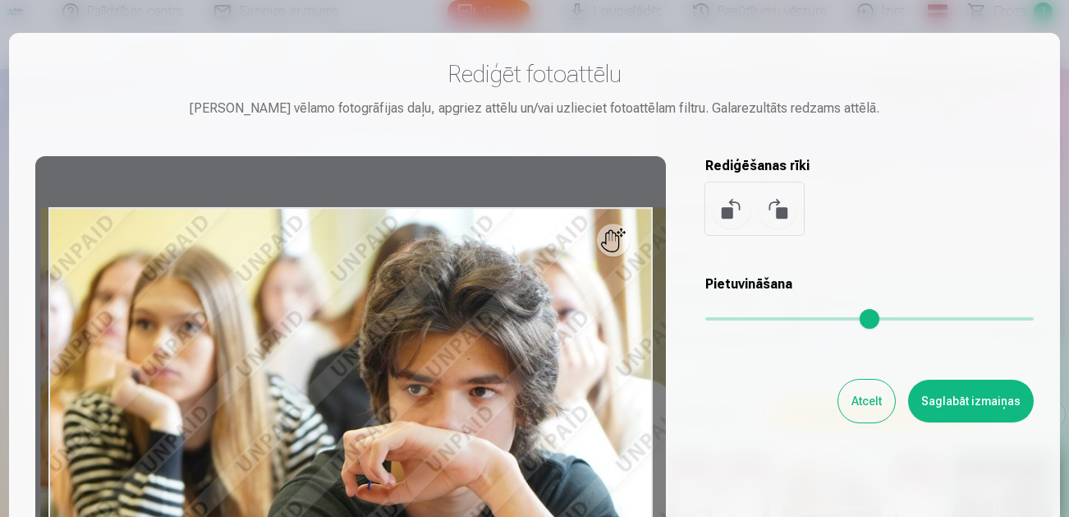
drag, startPoint x: 710, startPoint y: 321, endPoint x: 769, endPoint y: 326, distance: 59.3
click at [769, 320] on input "range" at bounding box center [869, 318] width 328 height 3
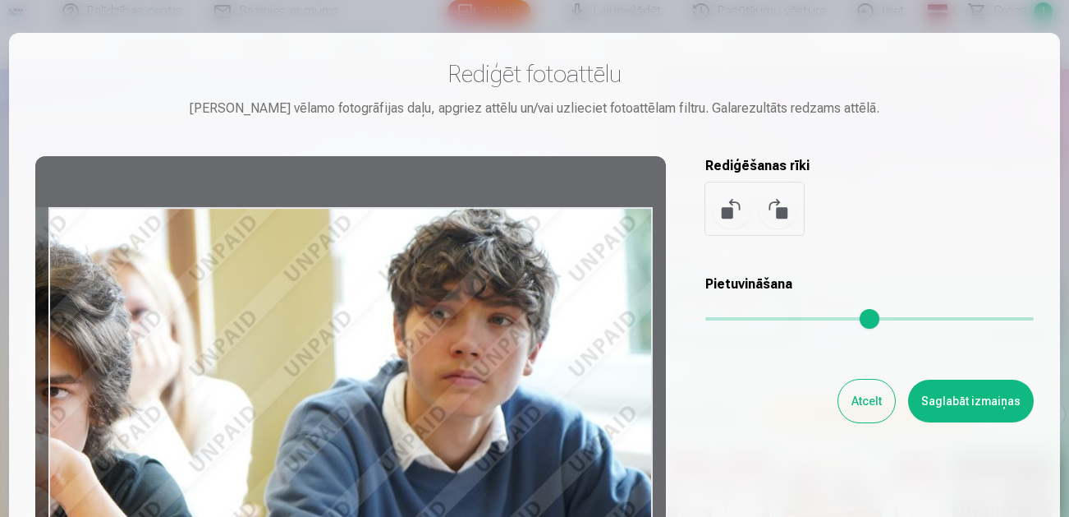
drag, startPoint x: 507, startPoint y: 345, endPoint x: 89, endPoint y: 397, distance: 421.2
click at [67, 392] on div at bounding box center [350, 414] width 631 height 516
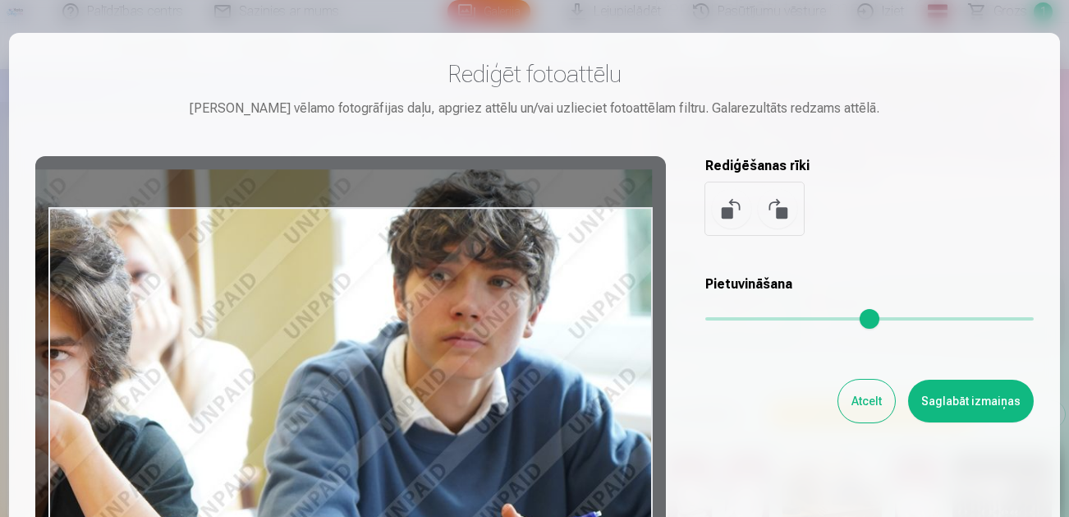
drag, startPoint x: 227, startPoint y: 395, endPoint x: 354, endPoint y: 410, distance: 128.1
click at [135, 368] on div at bounding box center [350, 414] width 631 height 516
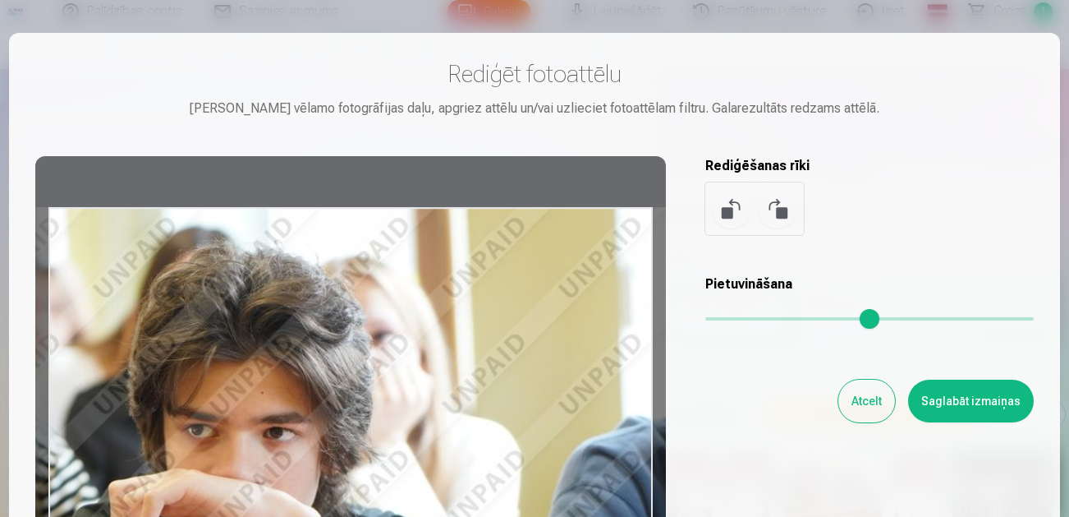
drag, startPoint x: 766, startPoint y: 314, endPoint x: 595, endPoint y: 365, distance: 179.3
click at [798, 320] on input "range" at bounding box center [869, 318] width 328 height 3
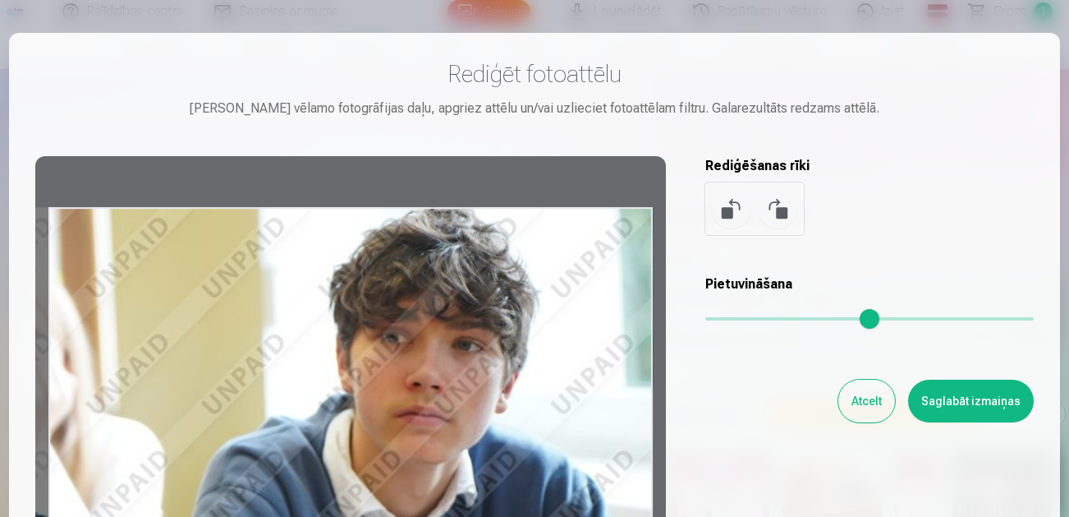
drag, startPoint x: 430, startPoint y: 390, endPoint x: 131, endPoint y: 441, distance: 303.2
click at [62, 439] on div at bounding box center [350, 414] width 631 height 516
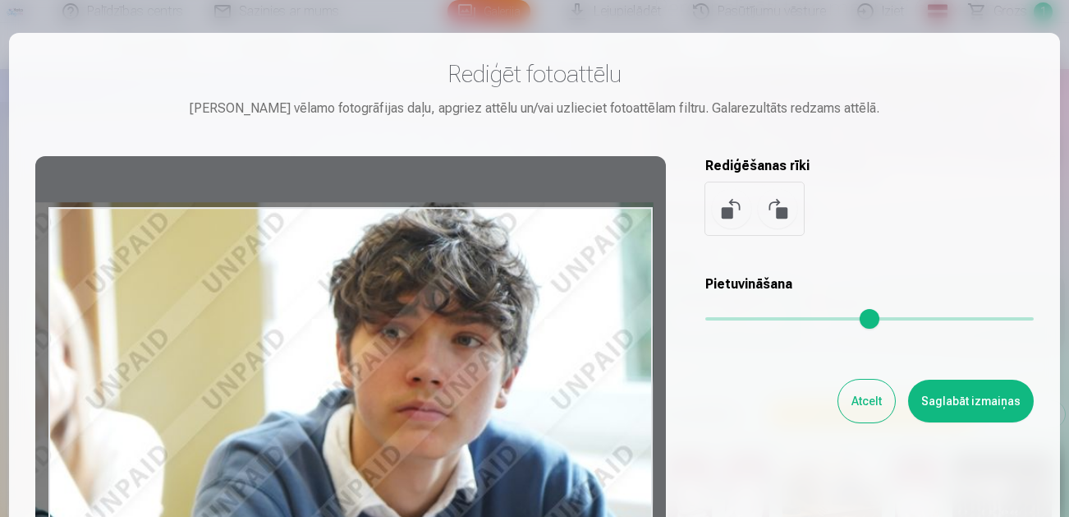
drag, startPoint x: 295, startPoint y: 403, endPoint x: 50, endPoint y: 414, distance: 245.0
click at [46, 409] on div at bounding box center [350, 414] width 631 height 516
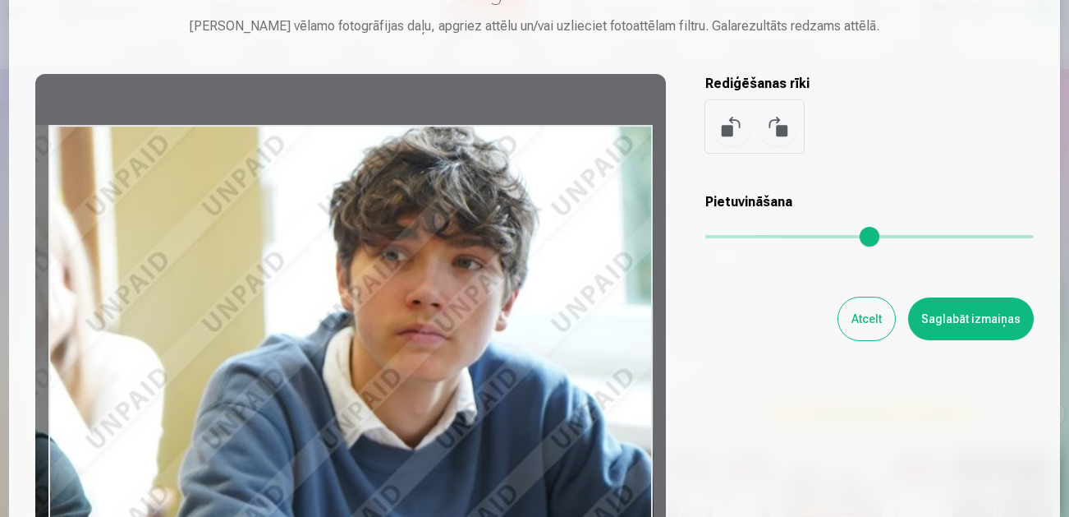
scroll to position [246, 0]
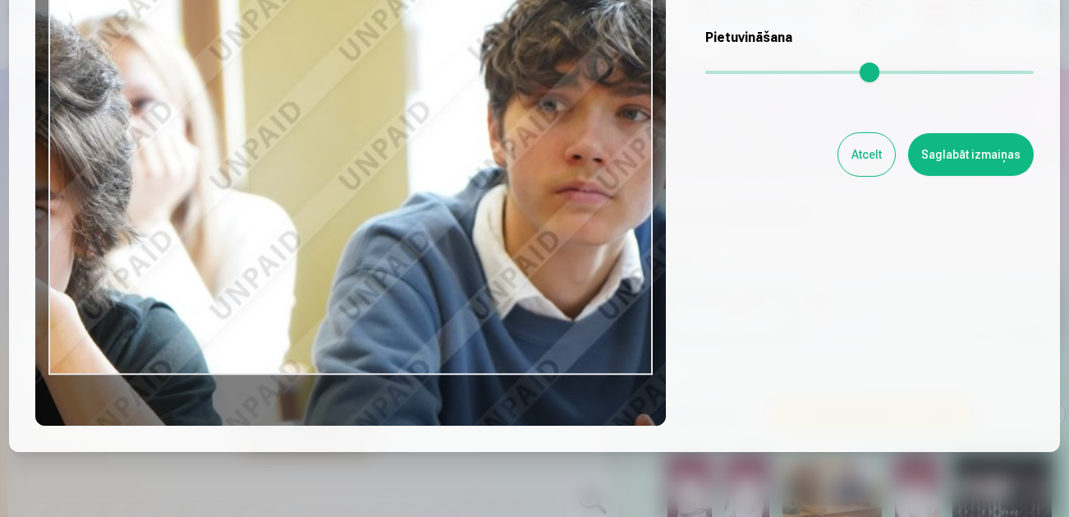
drag, startPoint x: 794, startPoint y: 66, endPoint x: 678, endPoint y: 139, distance: 136.9
click at [813, 74] on input "range" at bounding box center [869, 72] width 328 height 3
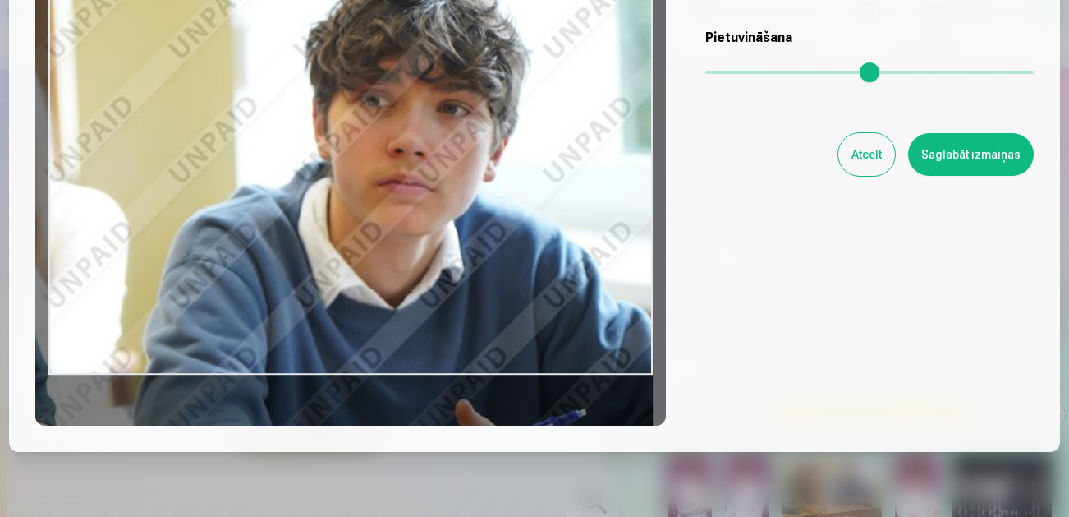
drag, startPoint x: 301, startPoint y: 158, endPoint x: 131, endPoint y: 261, distance: 198.6
click at [43, 255] on div at bounding box center [350, 168] width 631 height 516
type input "****"
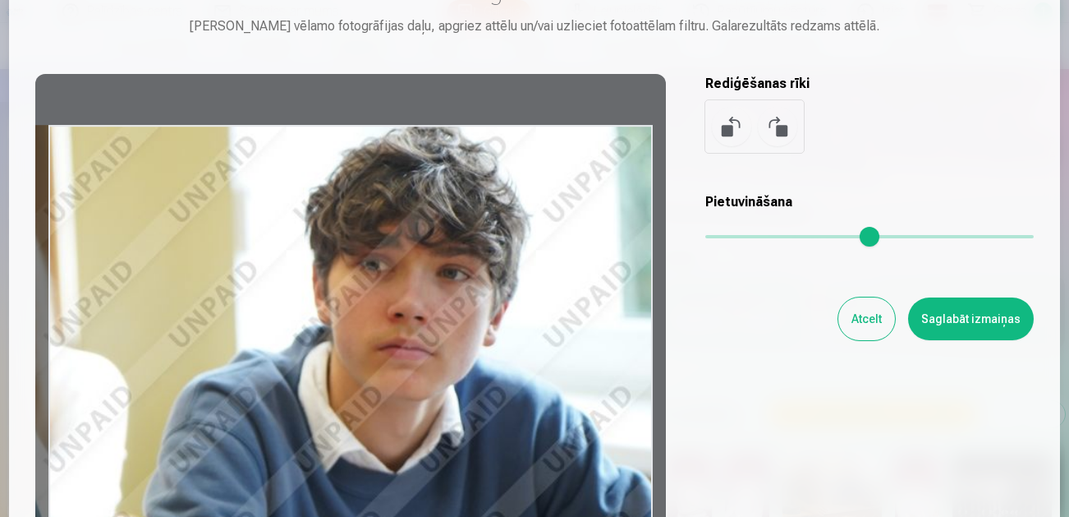
scroll to position [164, 0]
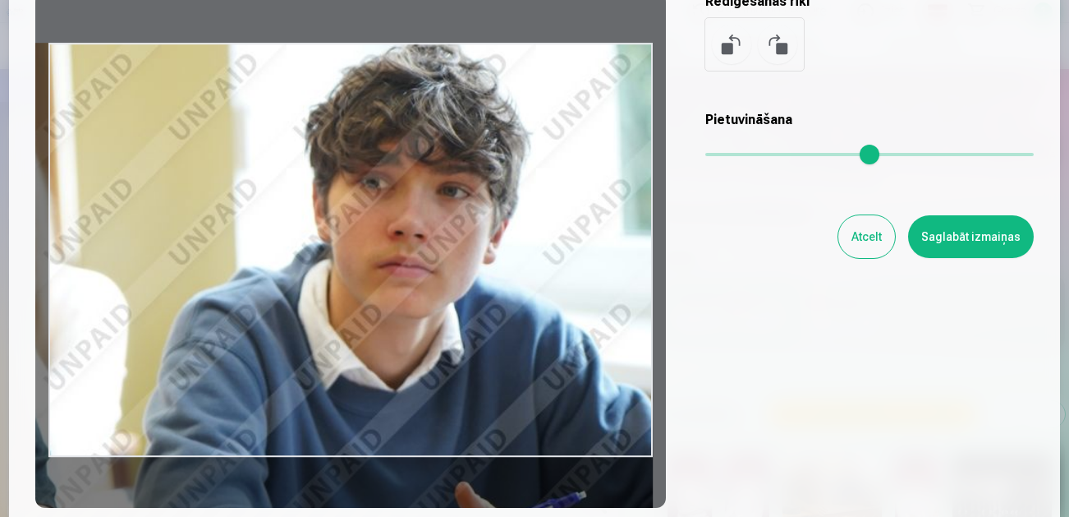
scroll to position [3214, 0]
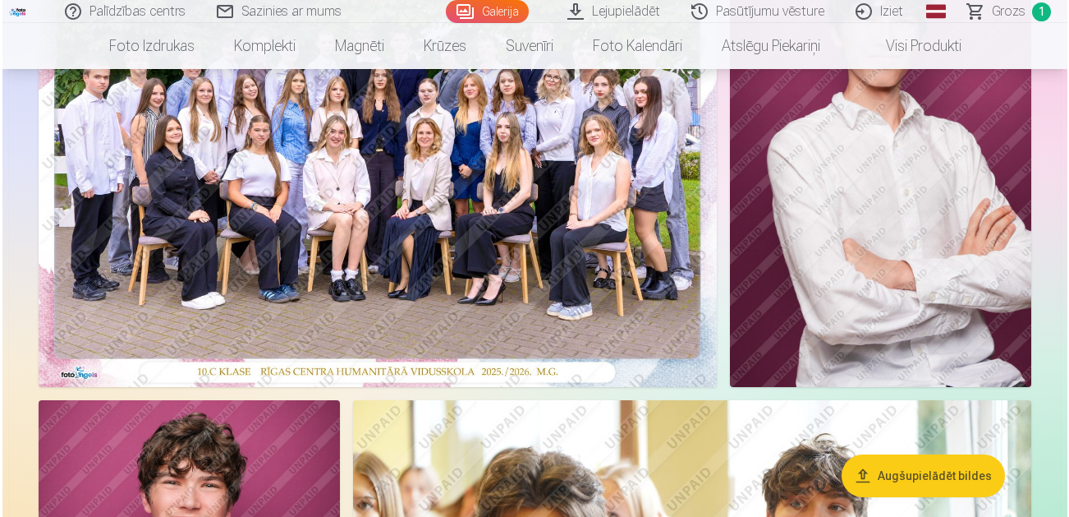
scroll to position [493, 0]
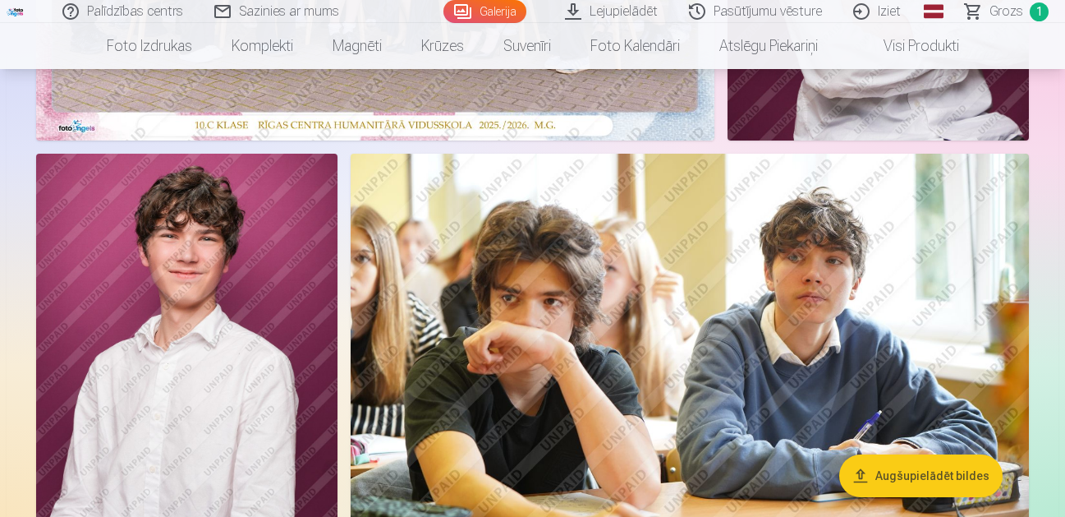
click at [837, 355] on img at bounding box center [690, 380] width 678 height 452
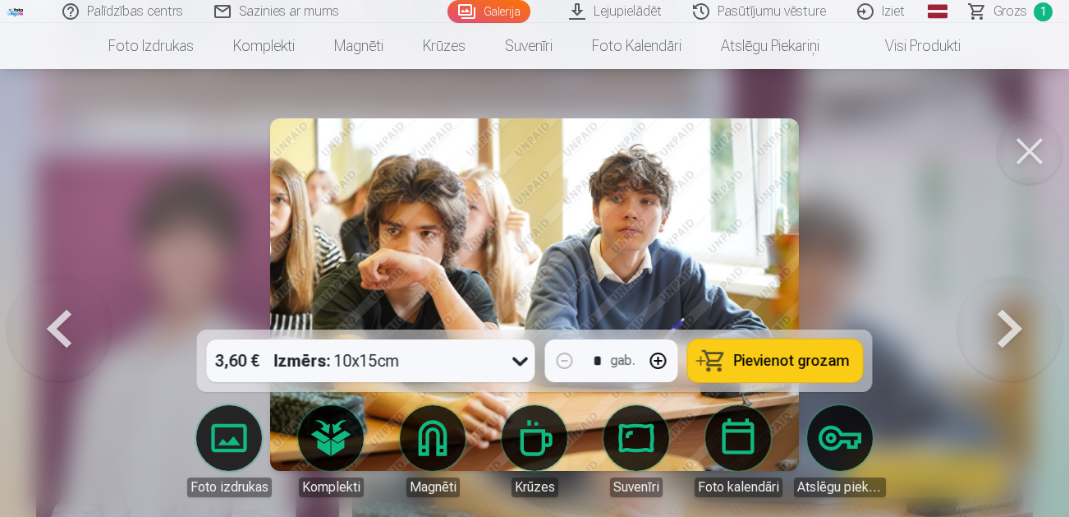
click at [429, 436] on link "Magnēti" at bounding box center [433, 451] width 92 height 92
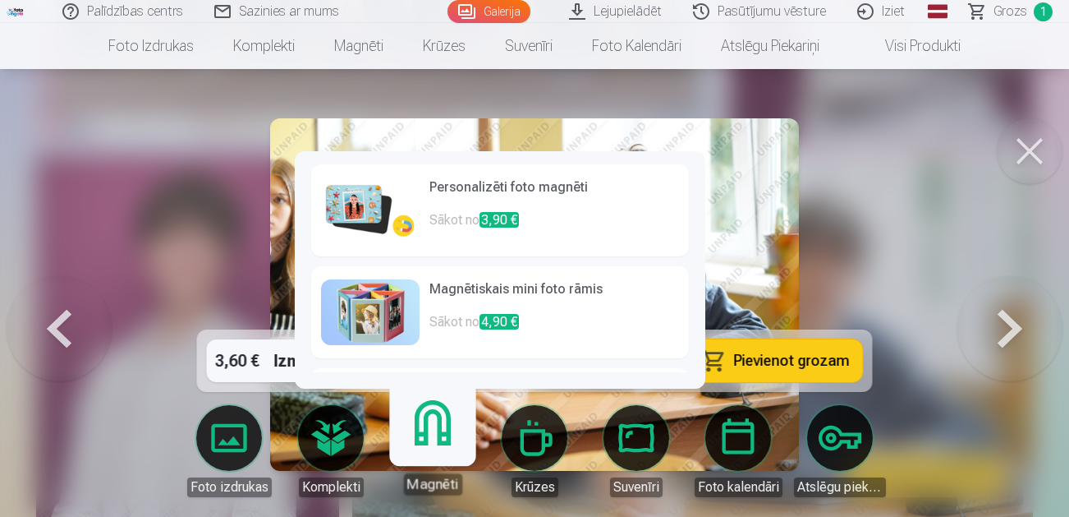
click at [449, 218] on p "Sākot no 3,90 €" at bounding box center [554, 226] width 250 height 33
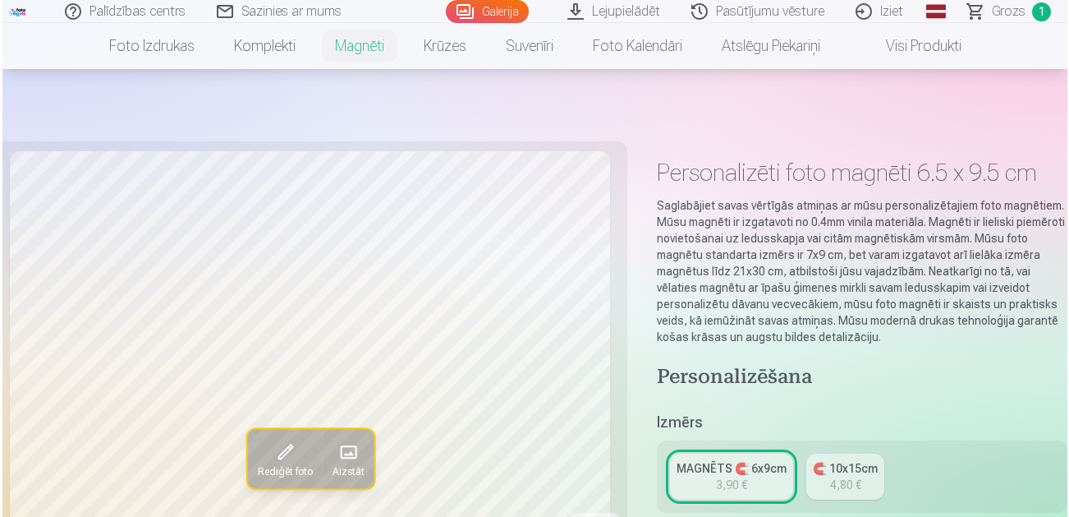
scroll to position [82, 0]
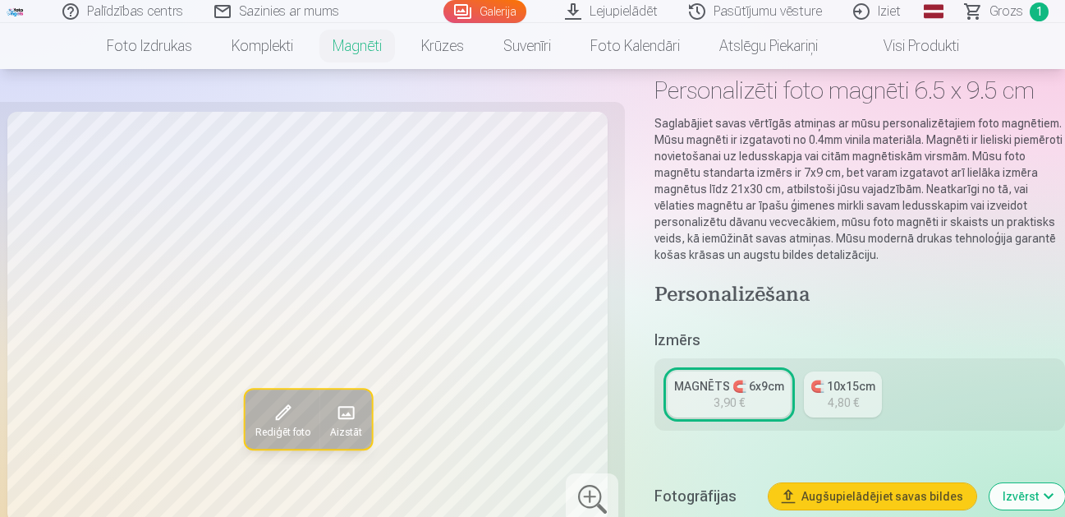
click at [277, 415] on span at bounding box center [282, 413] width 26 height 26
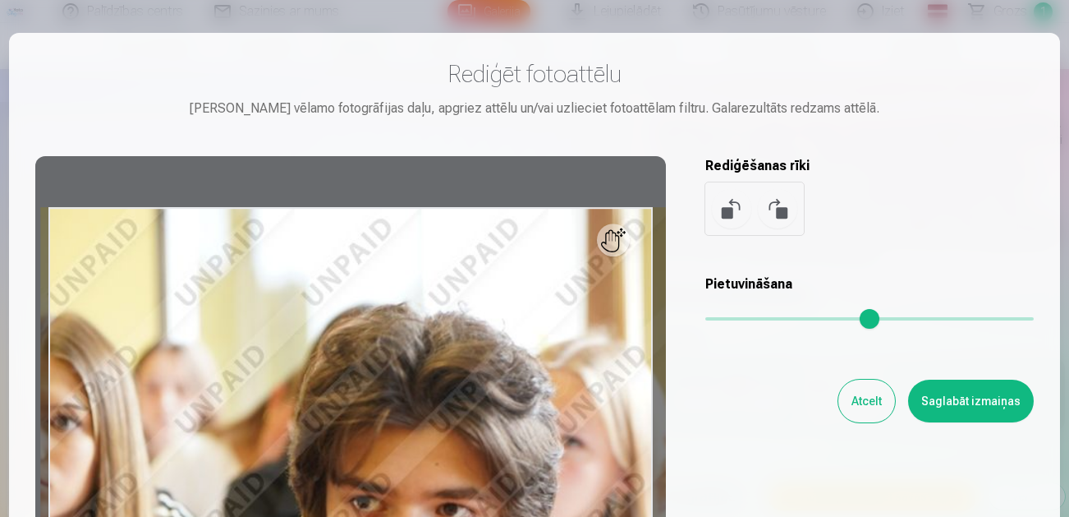
drag, startPoint x: 717, startPoint y: 317, endPoint x: 815, endPoint y: 335, distance: 99.4
click at [815, 320] on input "range" at bounding box center [869, 318] width 328 height 3
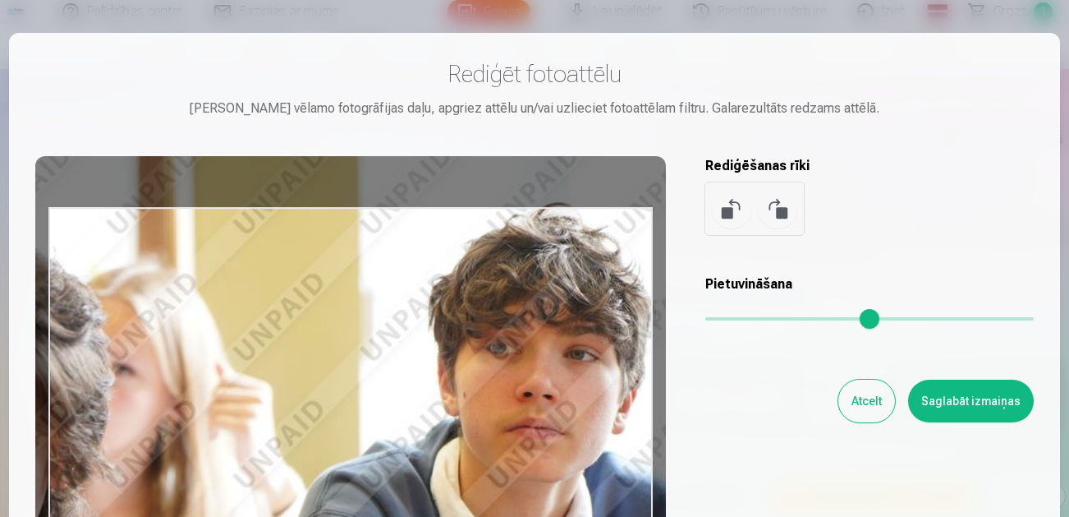
drag, startPoint x: 531, startPoint y: 357, endPoint x: 105, endPoint y: 299, distance: 430.2
click at [76, 285] on div at bounding box center [350, 414] width 631 height 516
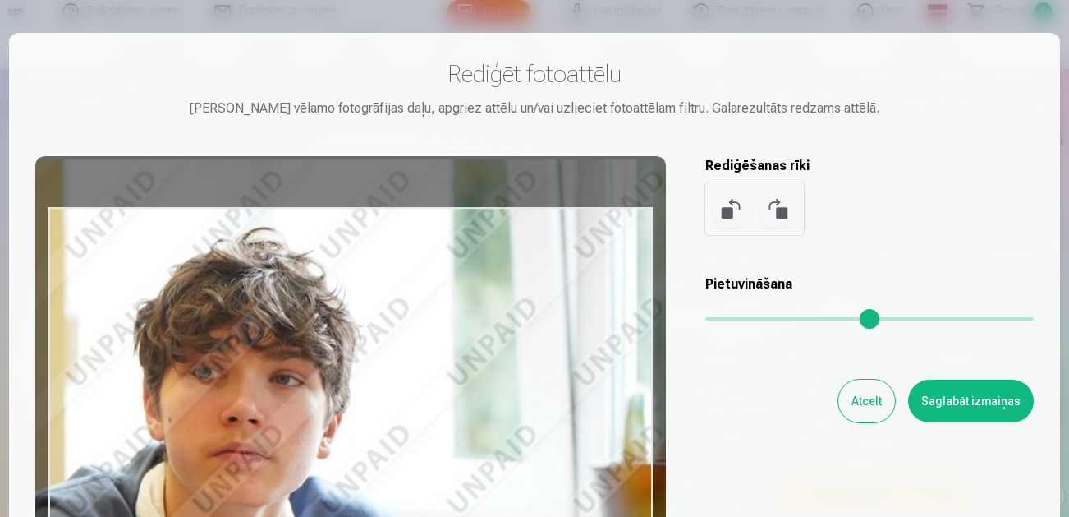
drag, startPoint x: 393, startPoint y: 385, endPoint x: 80, endPoint y: 397, distance: 312.3
click at [79, 397] on div at bounding box center [350, 414] width 631 height 516
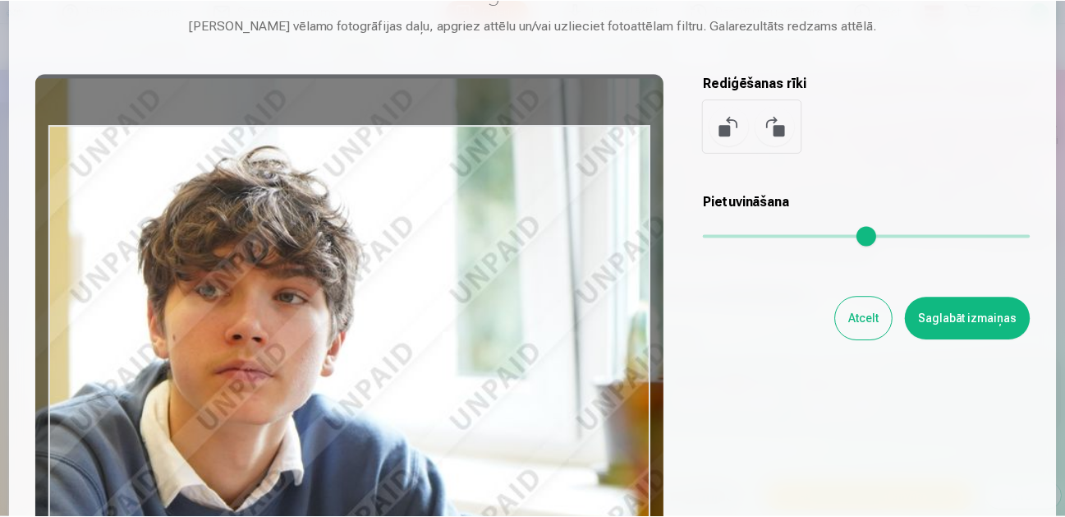
scroll to position [164, 0]
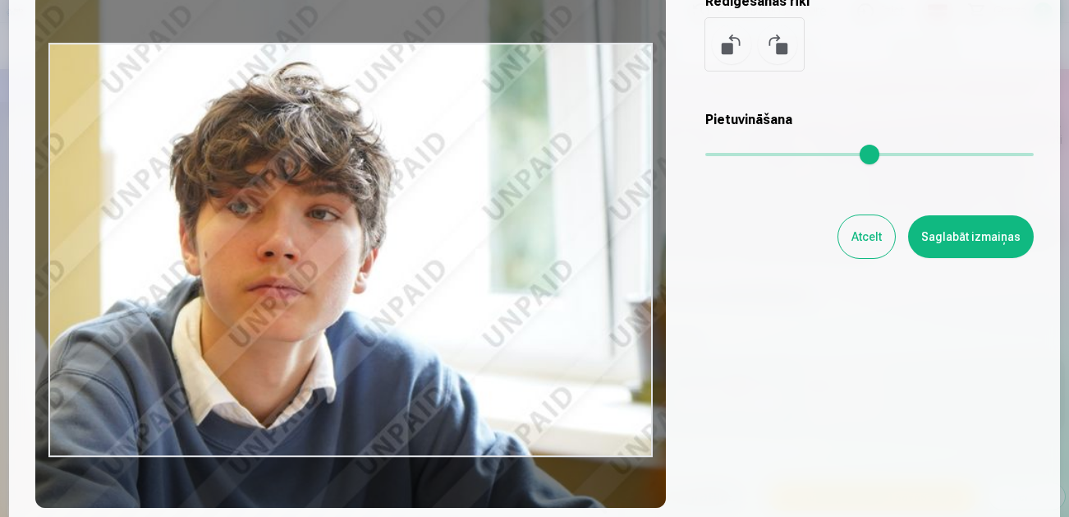
drag, startPoint x: 138, startPoint y: 336, endPoint x: 169, endPoint y: 334, distance: 31.2
click at [169, 334] on div at bounding box center [350, 250] width 631 height 516
type input "****"
click at [971, 238] on button "Saglabāt izmaiņas" at bounding box center [971, 236] width 126 height 43
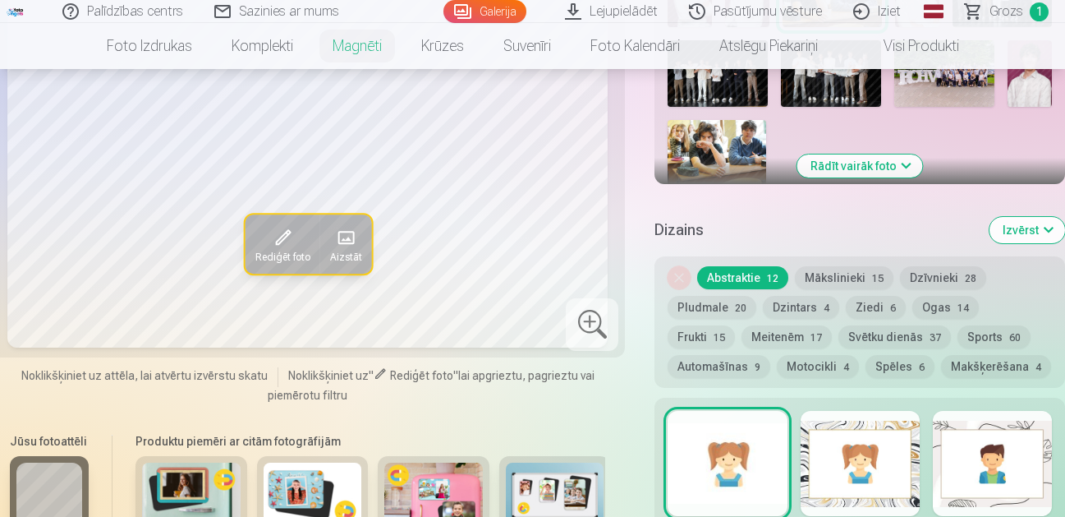
scroll to position [739, 0]
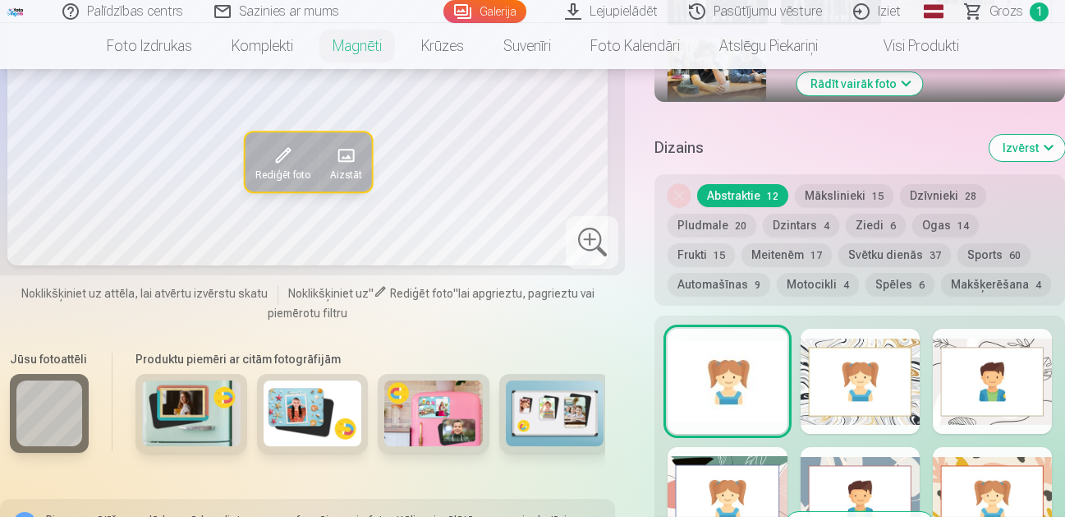
click at [714, 385] on div at bounding box center [727, 380] width 119 height 105
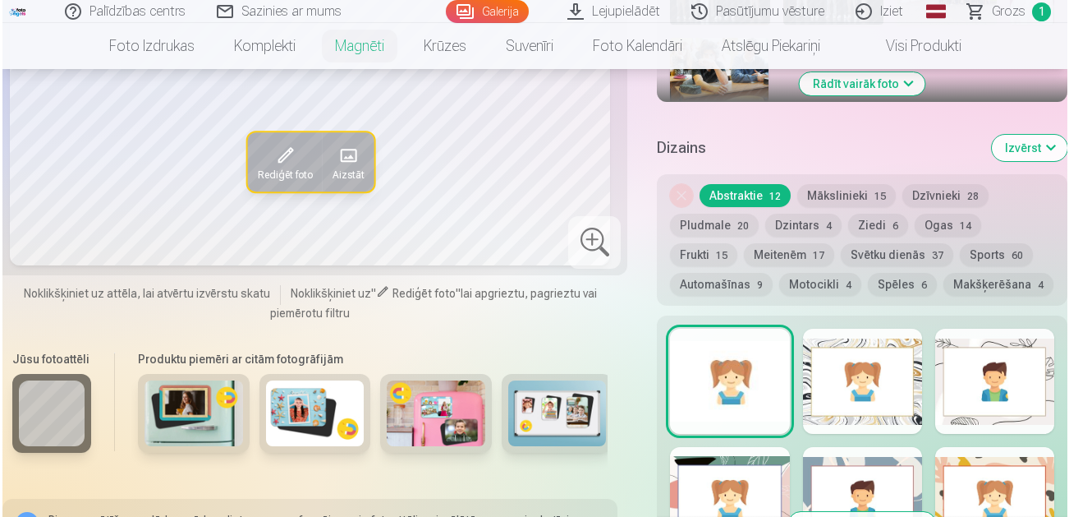
scroll to position [985, 0]
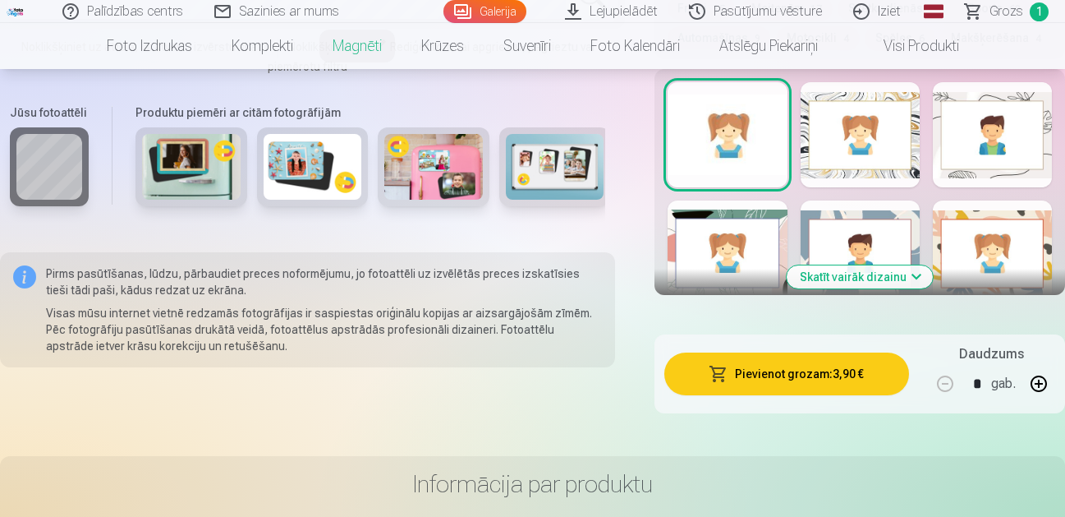
click at [761, 369] on button "Pievienot grozam : 3,90 €" at bounding box center [786, 373] width 244 height 43
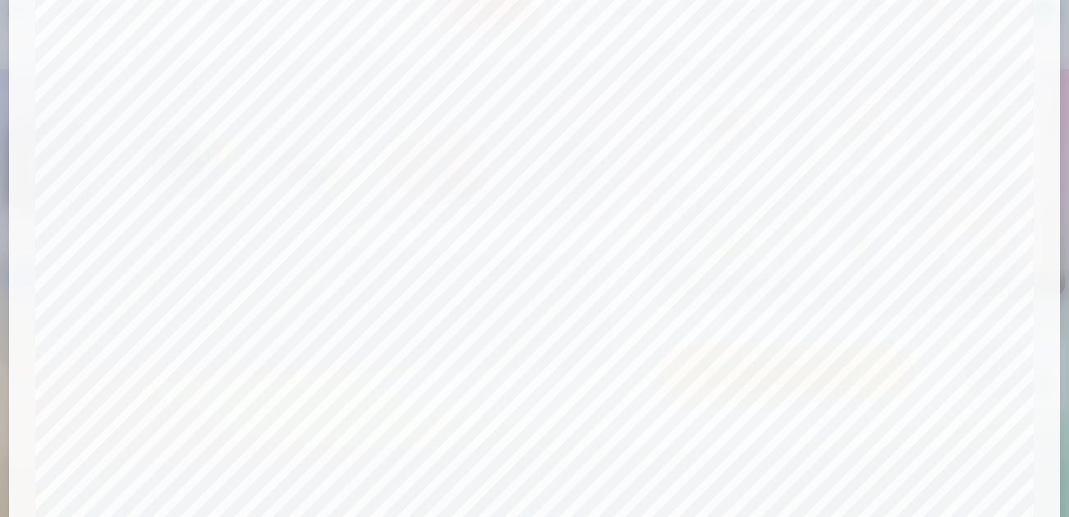
scroll to position [255, 0]
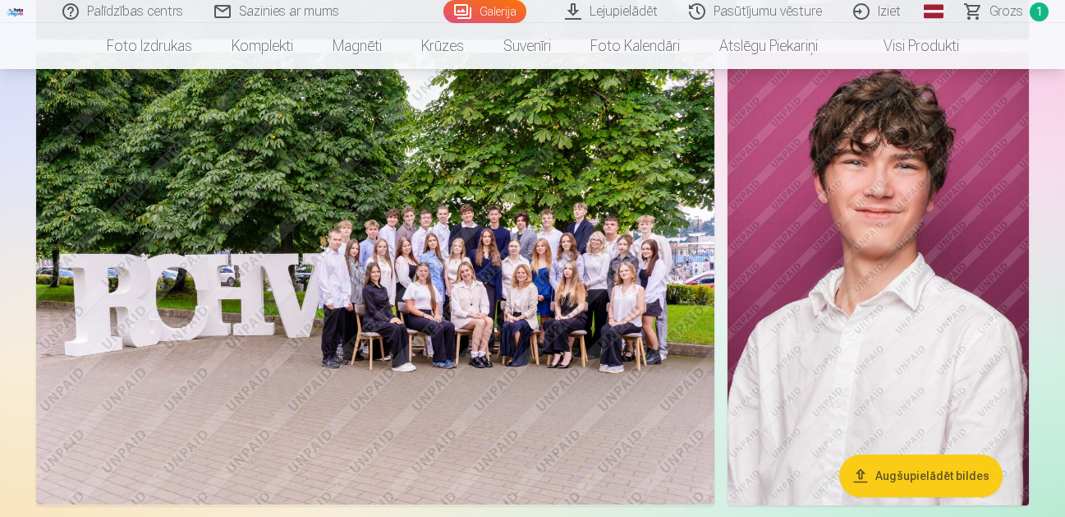
scroll to position [2792, 0]
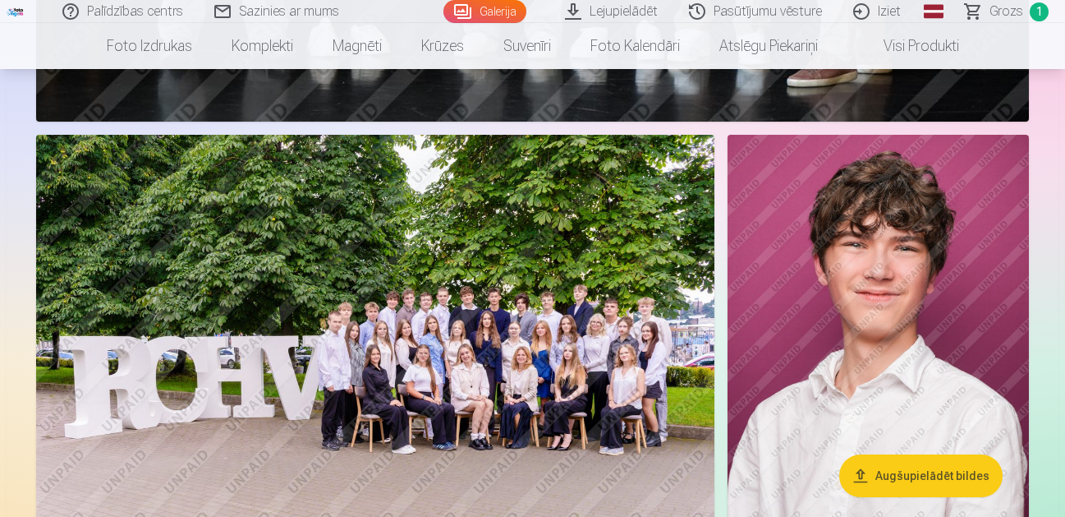
click at [847, 361] on img at bounding box center [878, 361] width 301 height 452
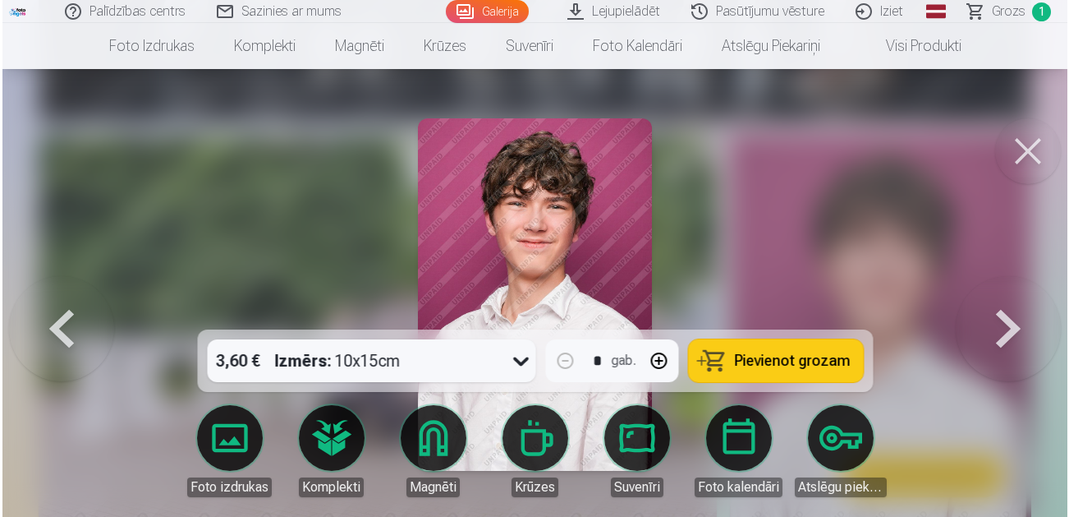
scroll to position [2800, 0]
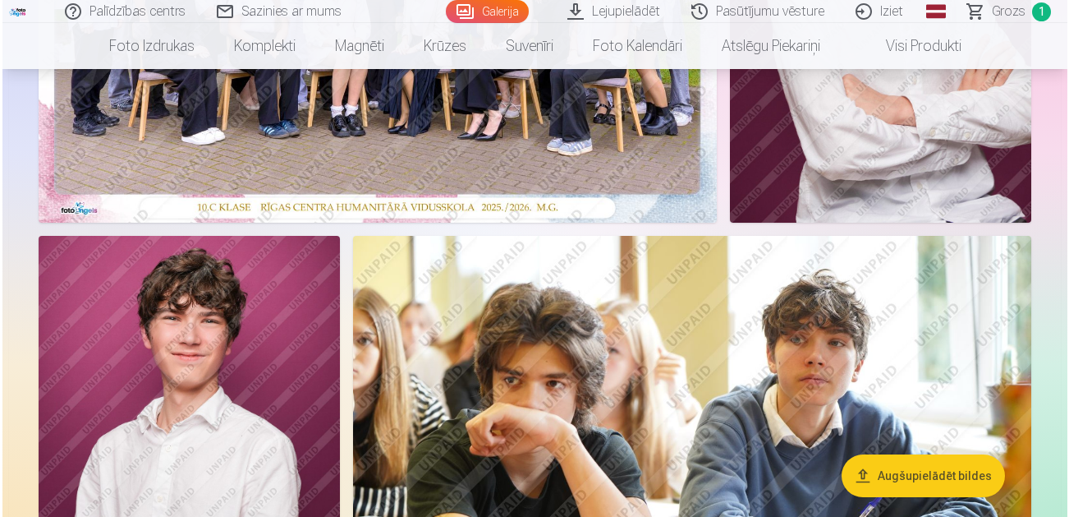
scroll to position [575, 0]
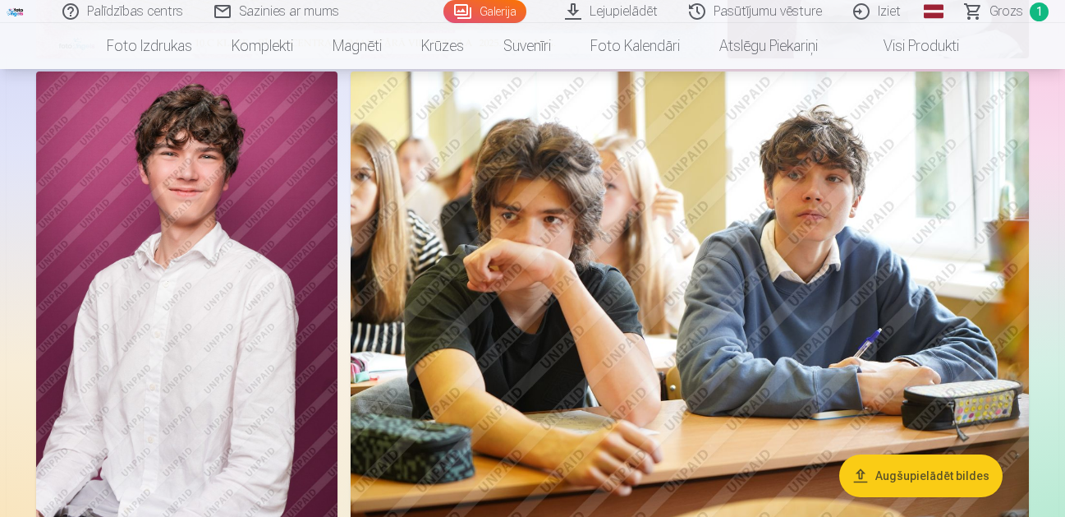
click at [156, 235] on img at bounding box center [186, 297] width 301 height 452
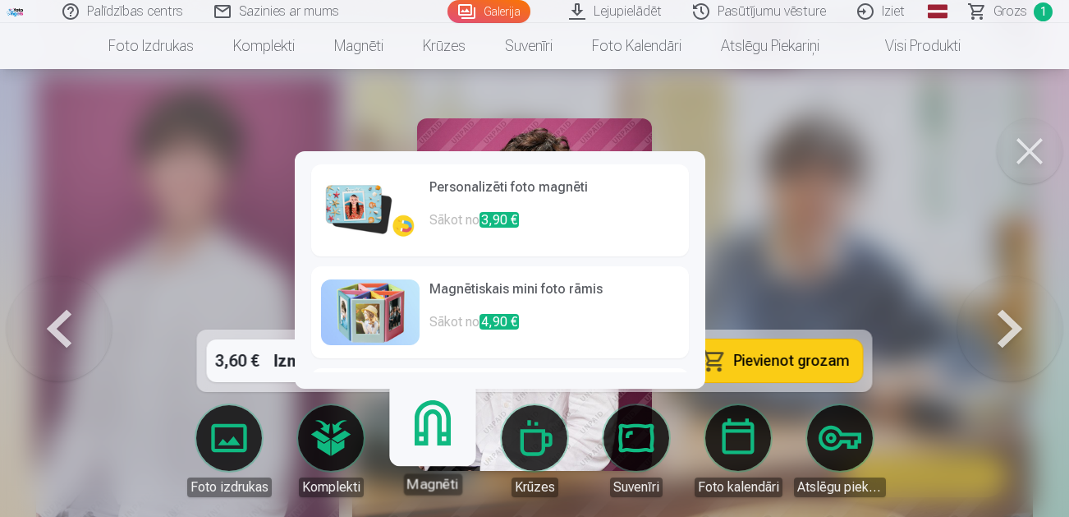
click at [437, 439] on link "Magnēti" at bounding box center [432, 443] width 101 height 101
click at [456, 217] on p "Sākot no 3,90 €" at bounding box center [554, 226] width 250 height 33
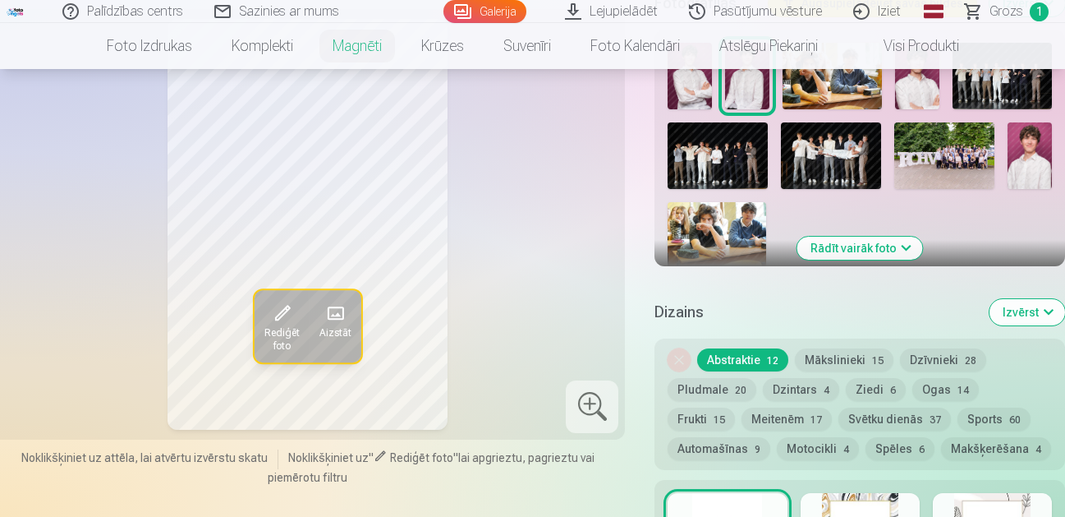
scroll to position [657, 0]
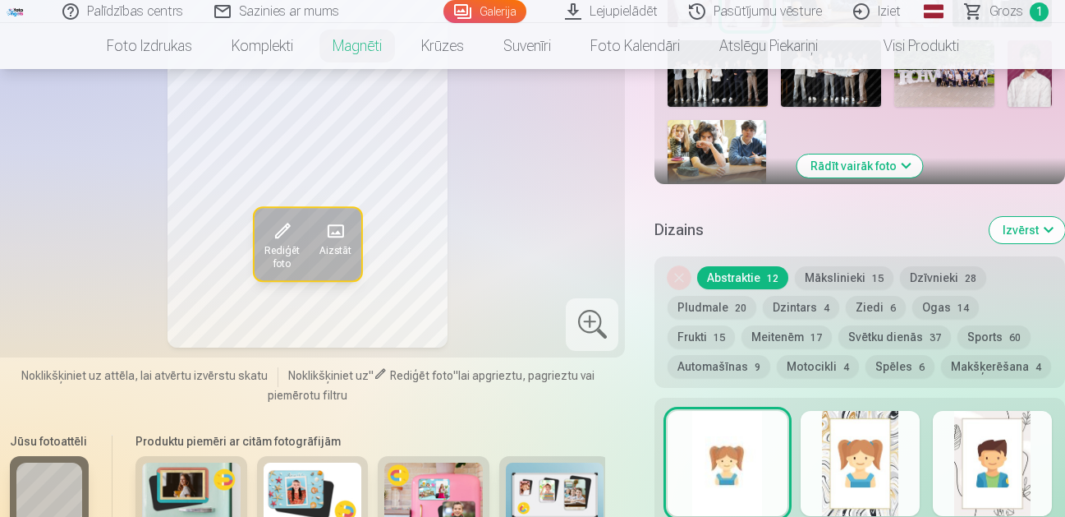
click at [747, 472] on div at bounding box center [727, 463] width 119 height 105
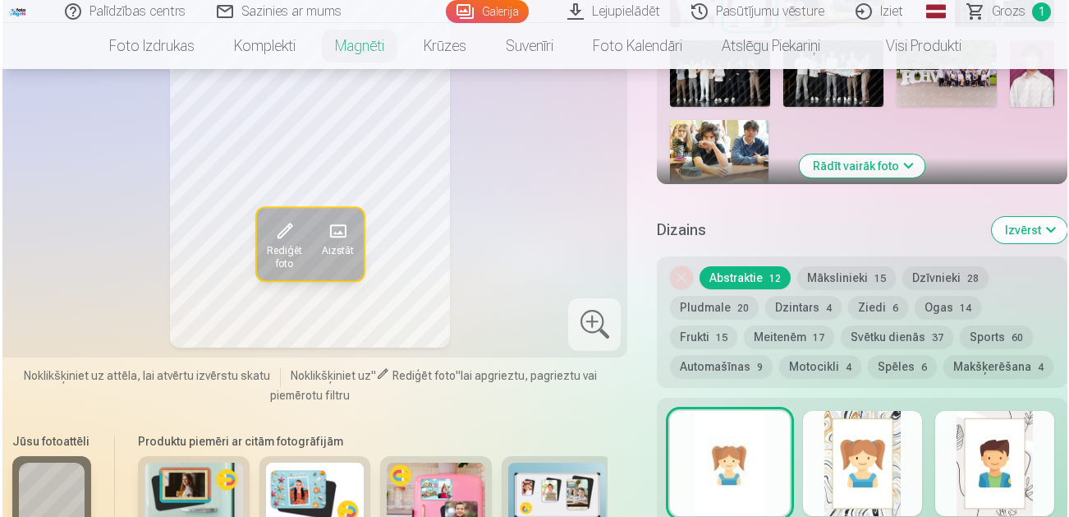
scroll to position [985, 0]
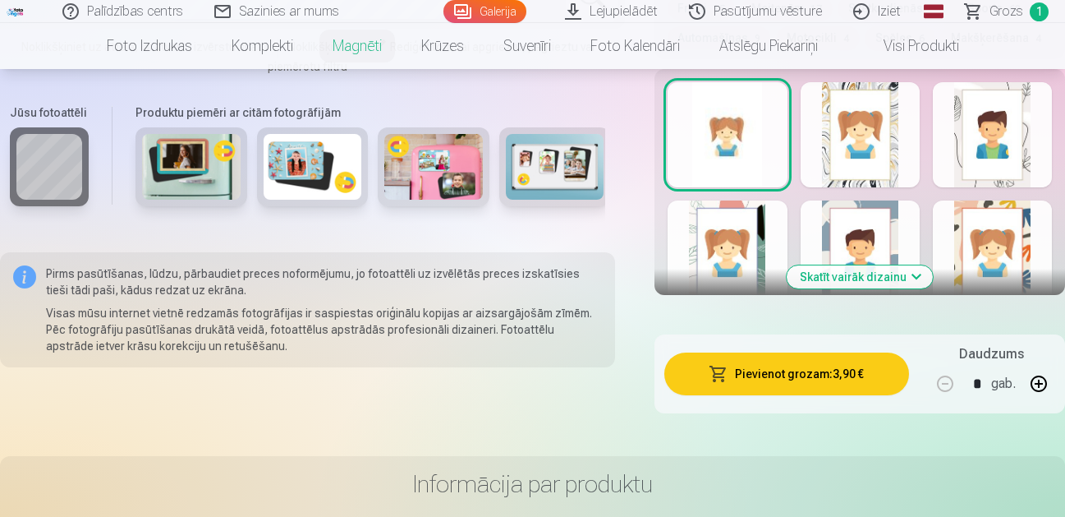
click at [765, 368] on button "Pievienot grozam : 3,90 €" at bounding box center [786, 373] width 244 height 43
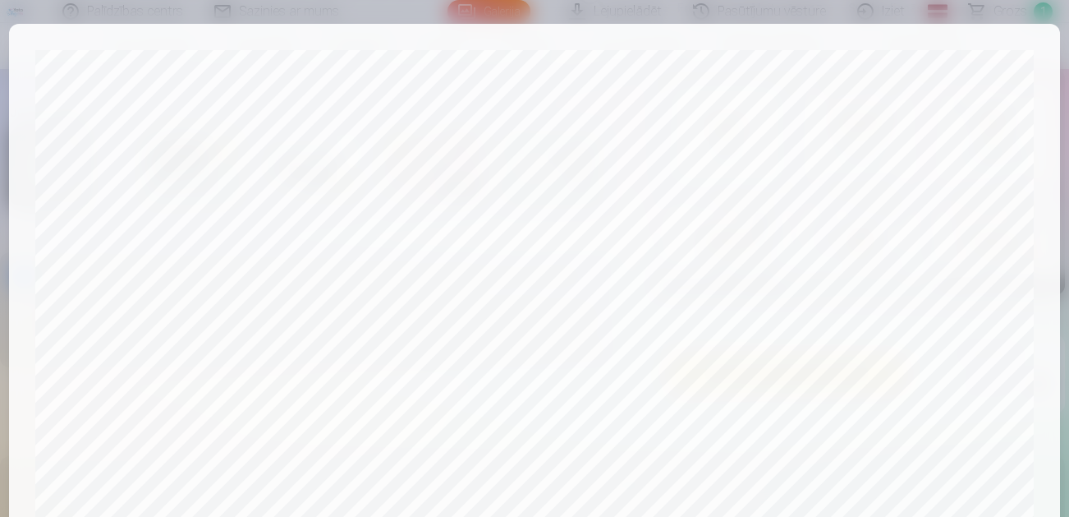
scroll to position [666, 0]
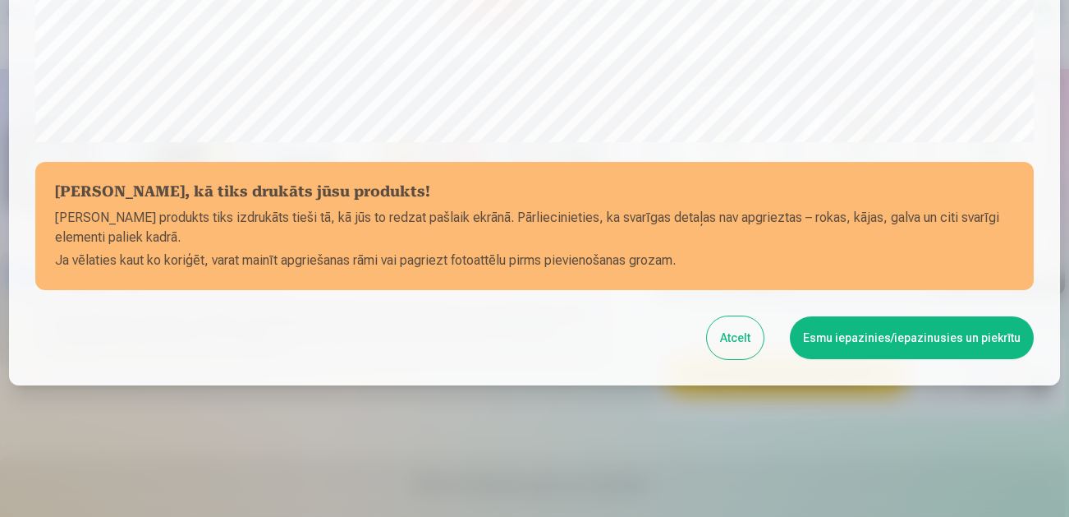
click at [912, 336] on button "Esmu iepazinies/iepazinusies un piekrītu" at bounding box center [912, 337] width 244 height 43
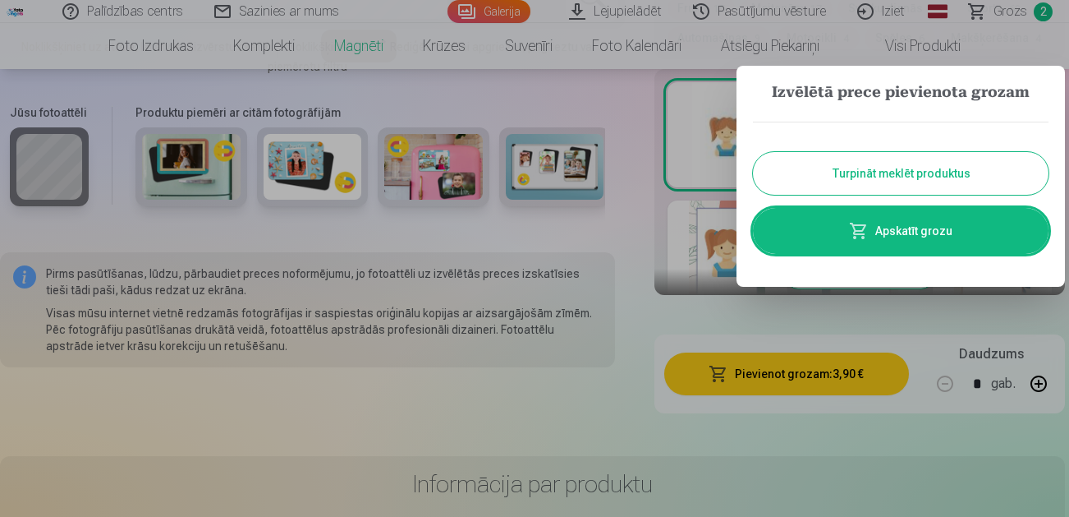
click at [873, 227] on link "Apskatīt grozu" at bounding box center [901, 231] width 296 height 46
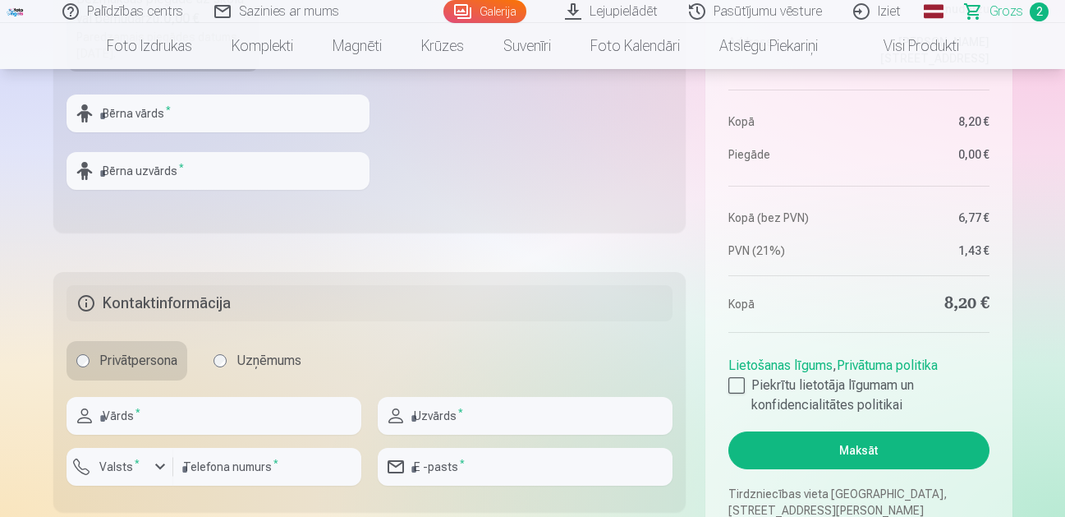
scroll to position [739, 0]
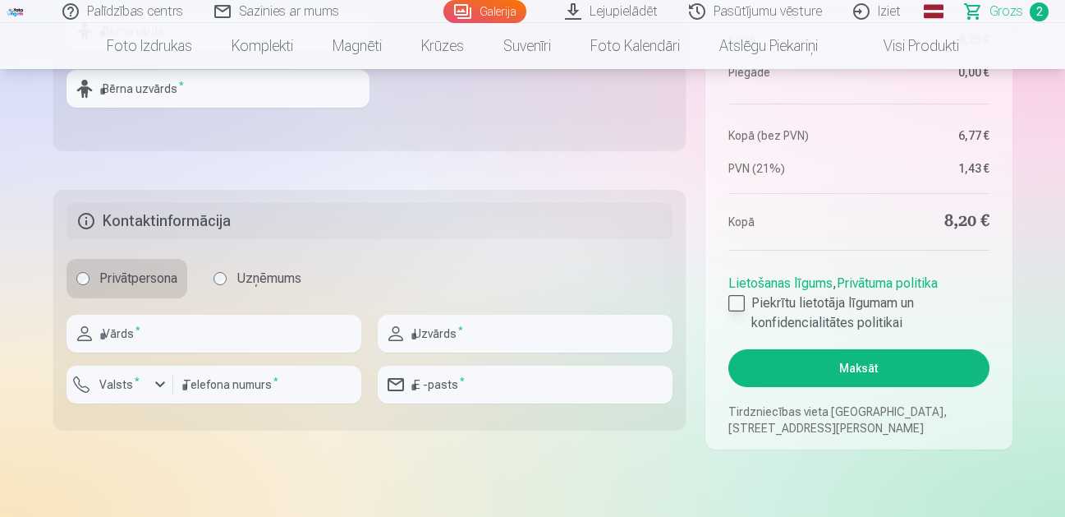
click at [740, 303] on div at bounding box center [736, 303] width 16 height 16
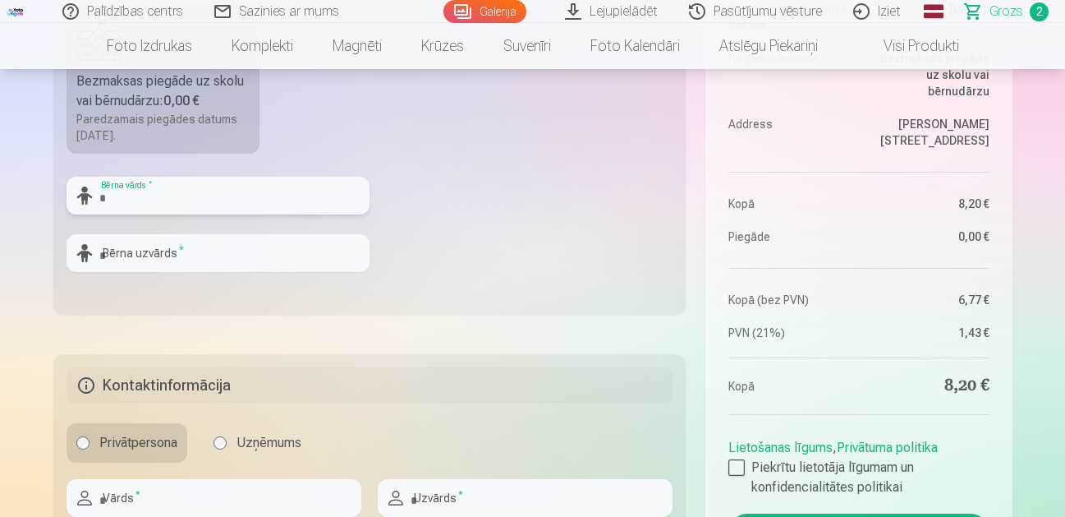
click at [142, 195] on input "text" at bounding box center [218, 196] width 303 height 38
type input "******"
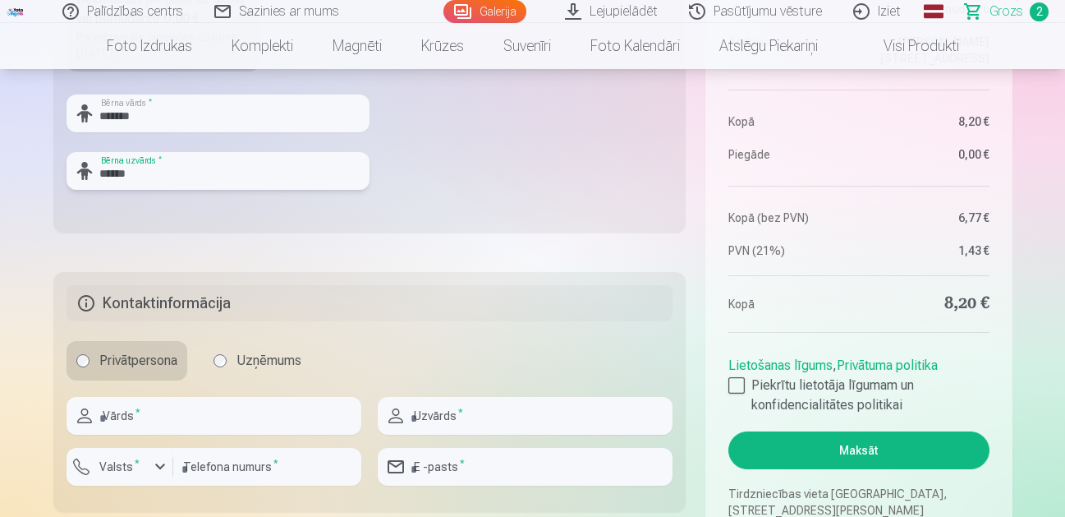
type input "******"
click at [117, 407] on input "text" at bounding box center [214, 416] width 295 height 38
type input "*******"
type input "******"
click at [161, 454] on button "Valsts *" at bounding box center [120, 467] width 107 height 38
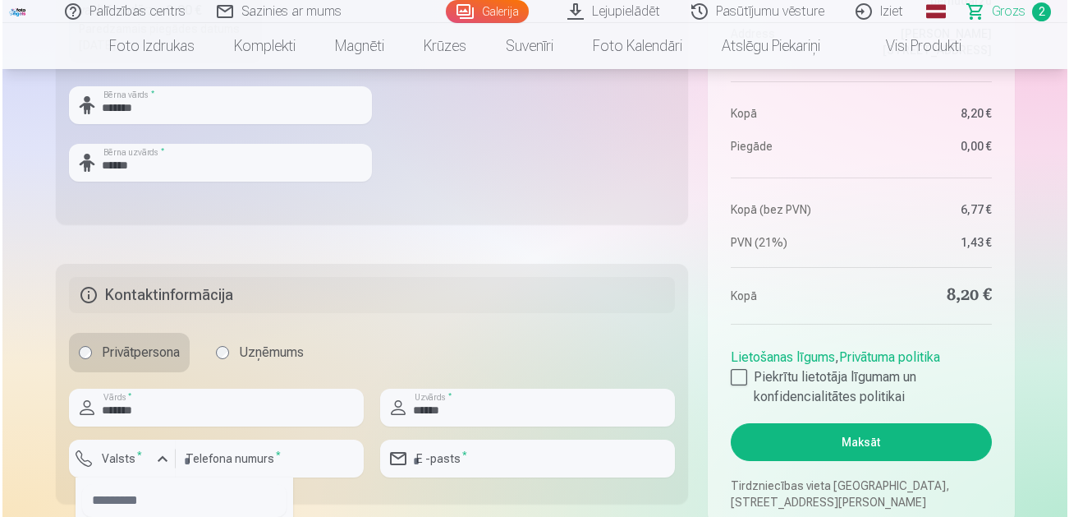
scroll to position [747, 0]
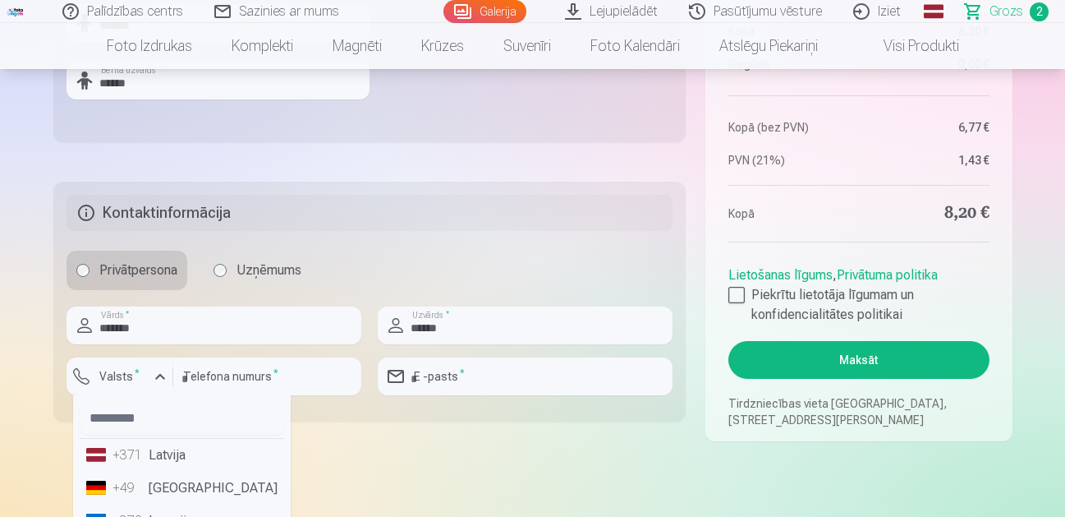
click at [176, 454] on li "+371 Latvija" at bounding box center [182, 455] width 204 height 33
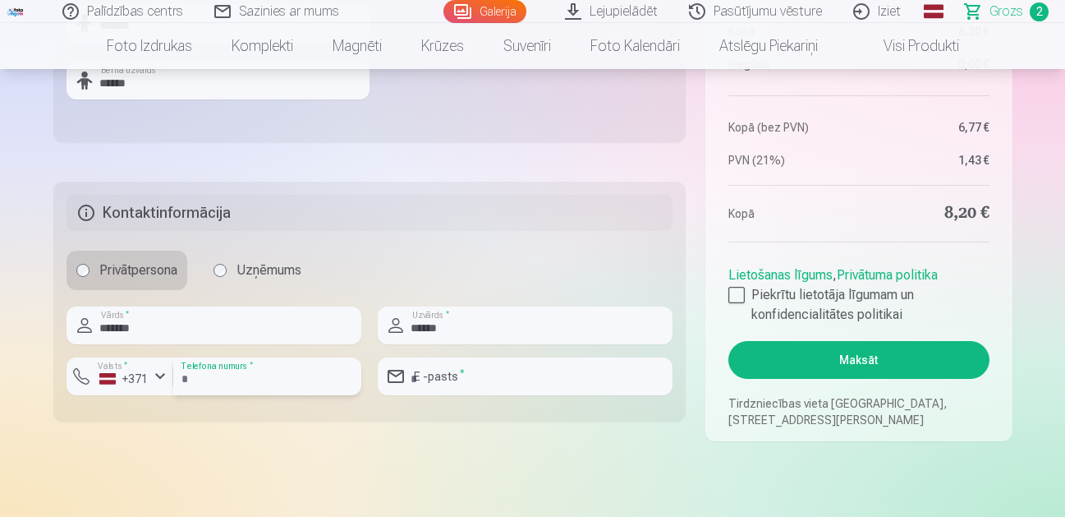
click at [240, 379] on input "number" at bounding box center [267, 376] width 188 height 38
click at [227, 375] on input "number" at bounding box center [267, 376] width 188 height 38
type input "********"
click at [482, 374] on input "email" at bounding box center [525, 376] width 295 height 38
type input "**********"
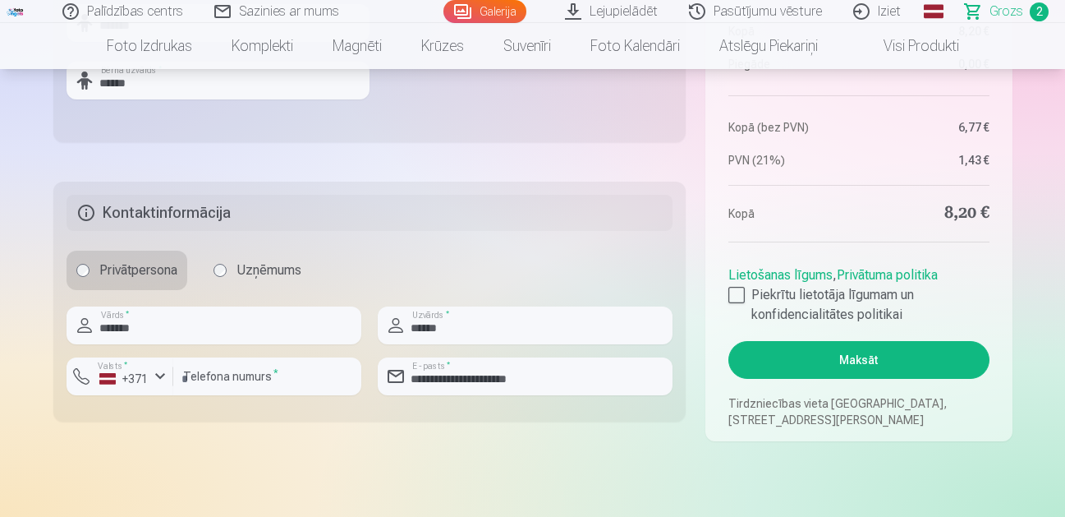
click at [852, 361] on button "Maksāt" at bounding box center [858, 360] width 260 height 38
